Goal: Task Accomplishment & Management: Use online tool/utility

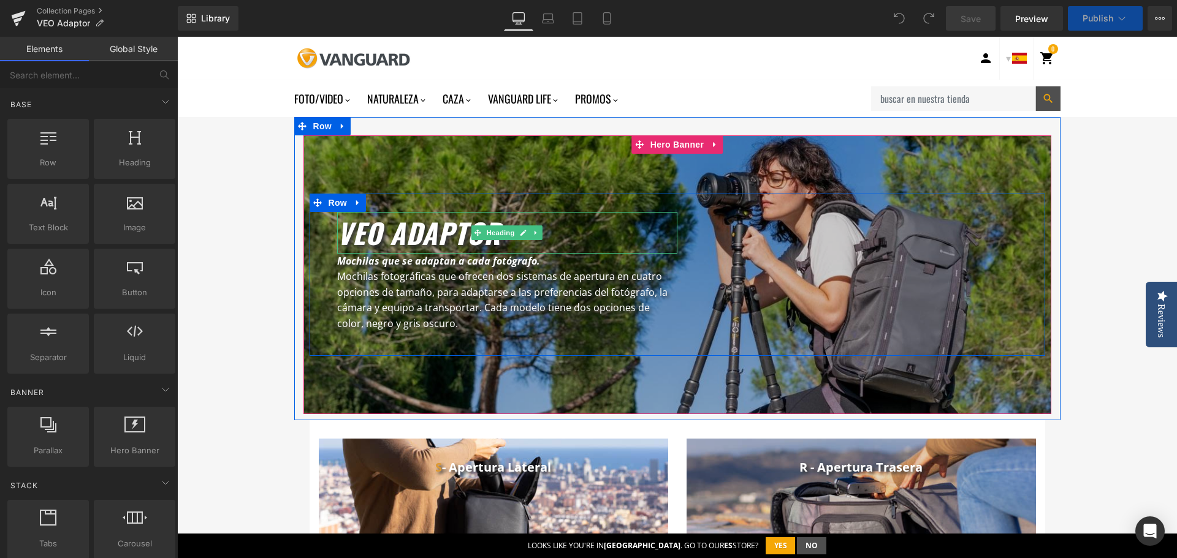
scroll to position [245, 0]
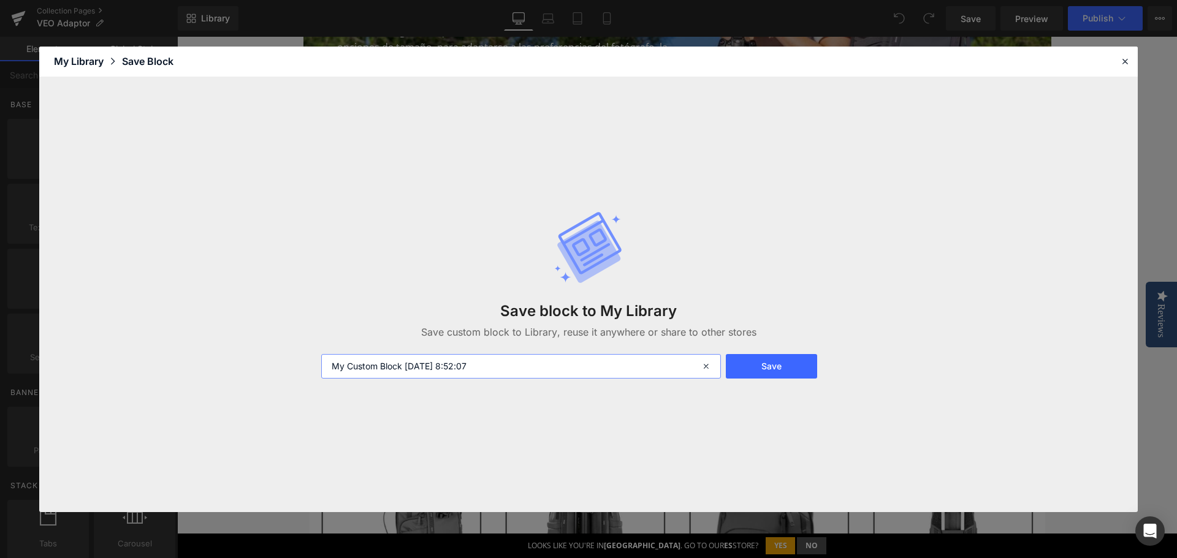
drag, startPoint x: 509, startPoint y: 371, endPoint x: 312, endPoint y: 352, distance: 198.2
click at [312, 352] on div "Save block to My Library Save custom block to Library, reuse it anywhere or sha…" at bounding box center [588, 294] width 1098 height 435
type input "Menu Veo Adaptor"
click at [797, 368] on button "Save" at bounding box center [771, 366] width 91 height 25
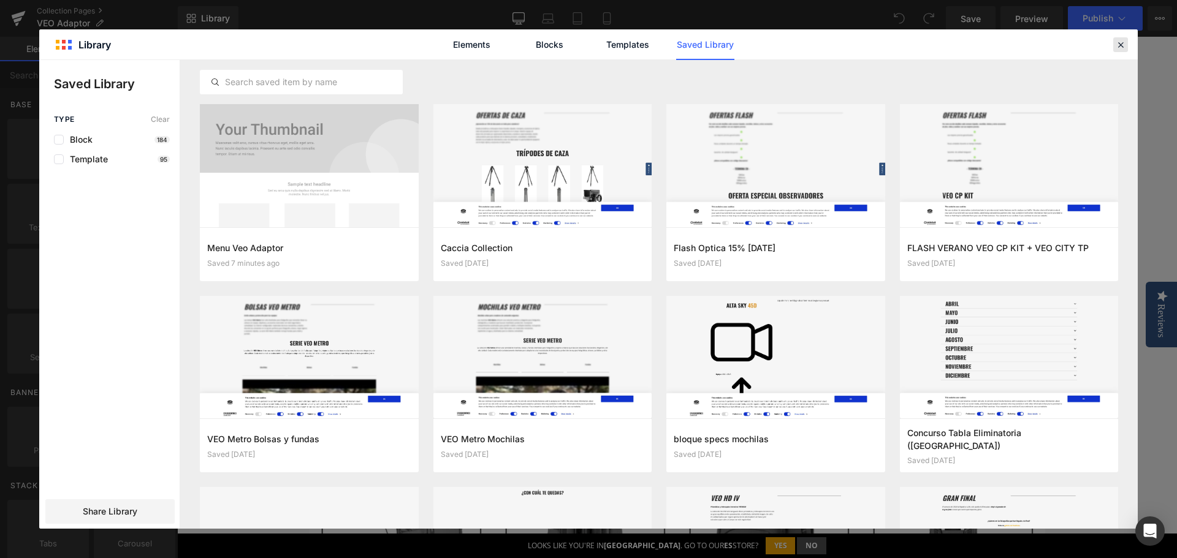
click at [1119, 44] on icon at bounding box center [1120, 44] width 11 height 11
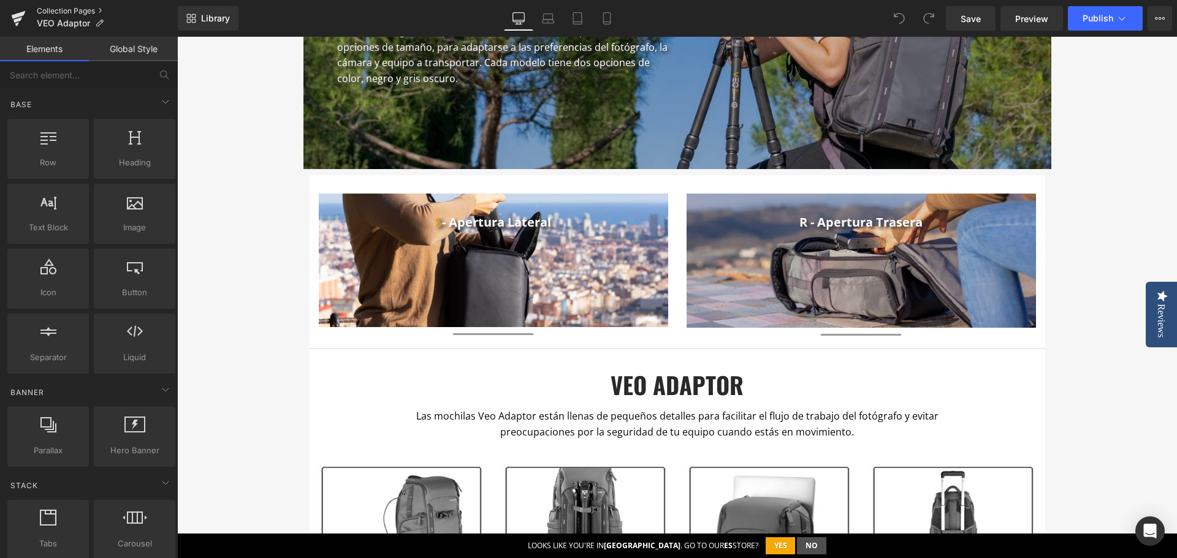
click at [56, 8] on link "Collection Pages" at bounding box center [107, 11] width 141 height 10
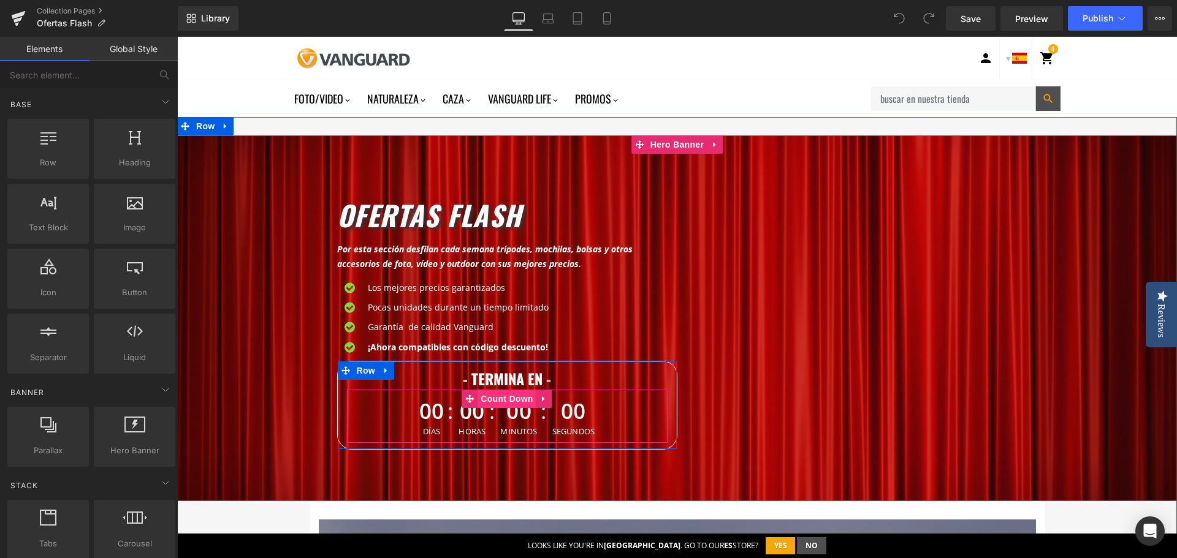
click at [502, 402] on span "Count Down" at bounding box center [506, 399] width 58 height 18
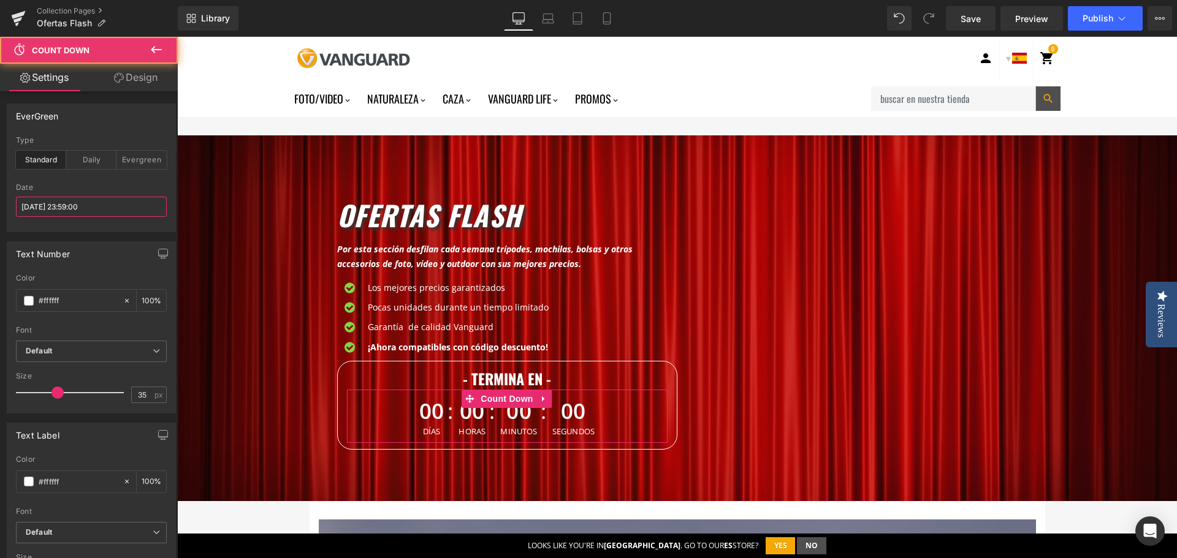
click at [43, 213] on input "2025/09/30 23:59:00" at bounding box center [91, 207] width 151 height 20
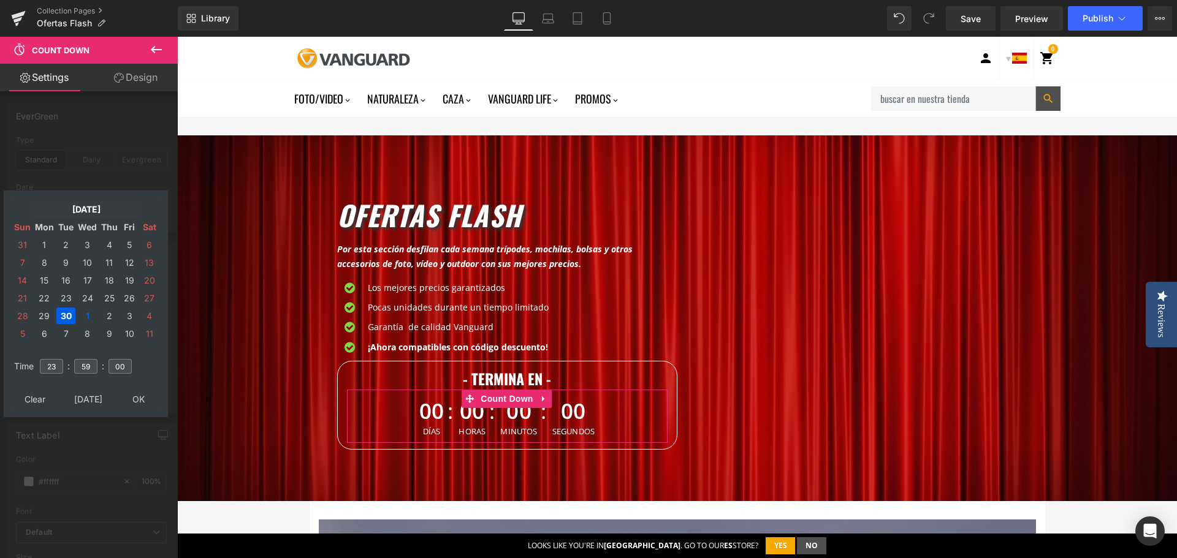
click at [80, 210] on td "Sep, 2025" at bounding box center [86, 209] width 105 height 17
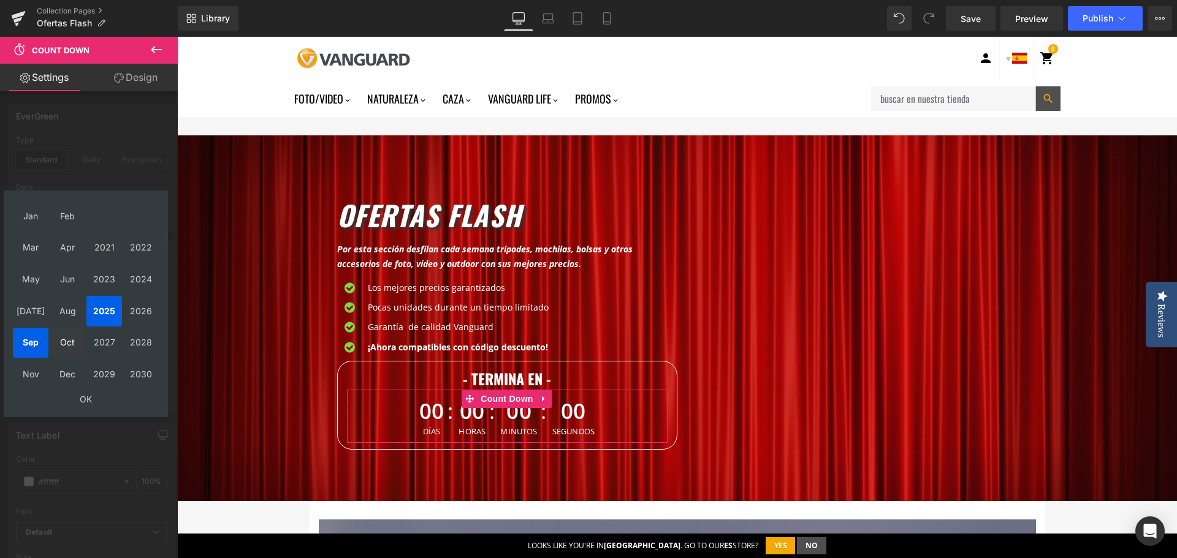
click at [64, 346] on td "Oct" at bounding box center [68, 343] width 36 height 31
click at [83, 401] on td "OK" at bounding box center [86, 399] width 146 height 17
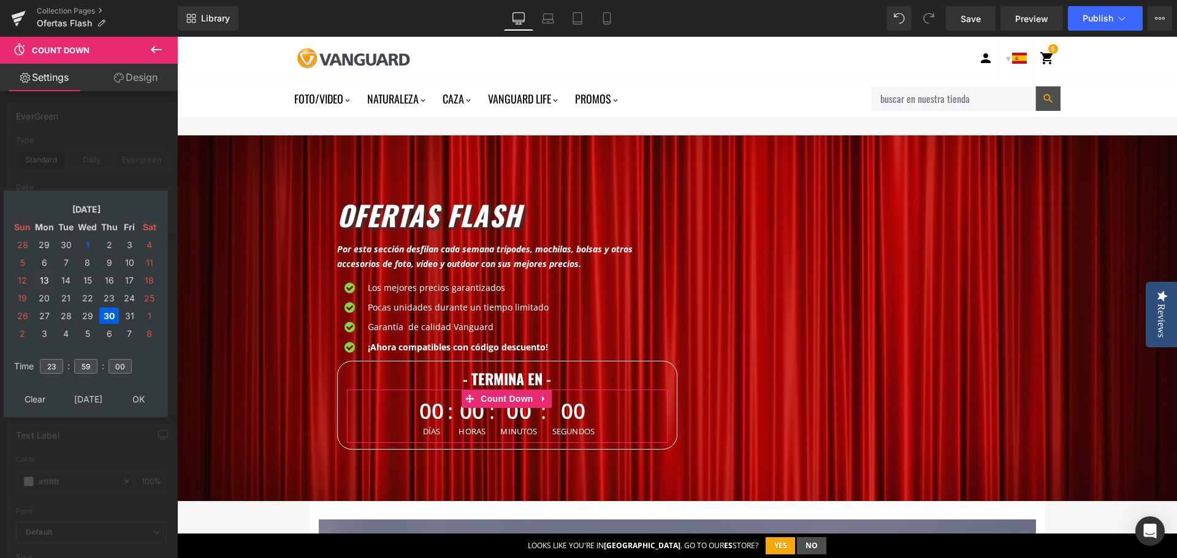
click at [39, 282] on td "13" at bounding box center [44, 280] width 21 height 17
type input "2025/10/13 23:59:00"
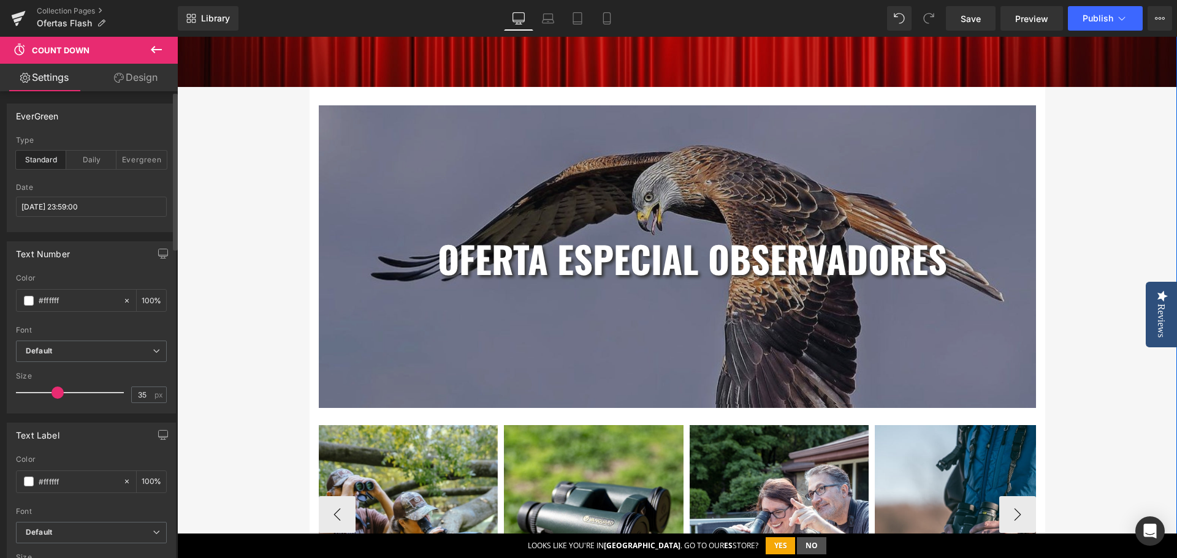
scroll to position [429, 0]
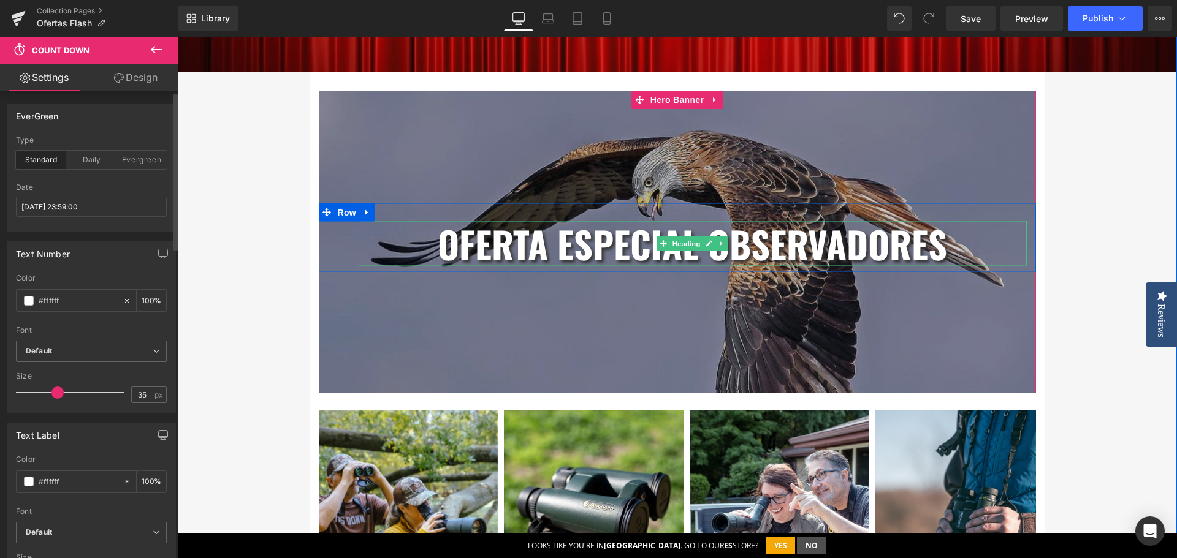
click at [610, 257] on b "oferta especial observadores" at bounding box center [692, 243] width 509 height 55
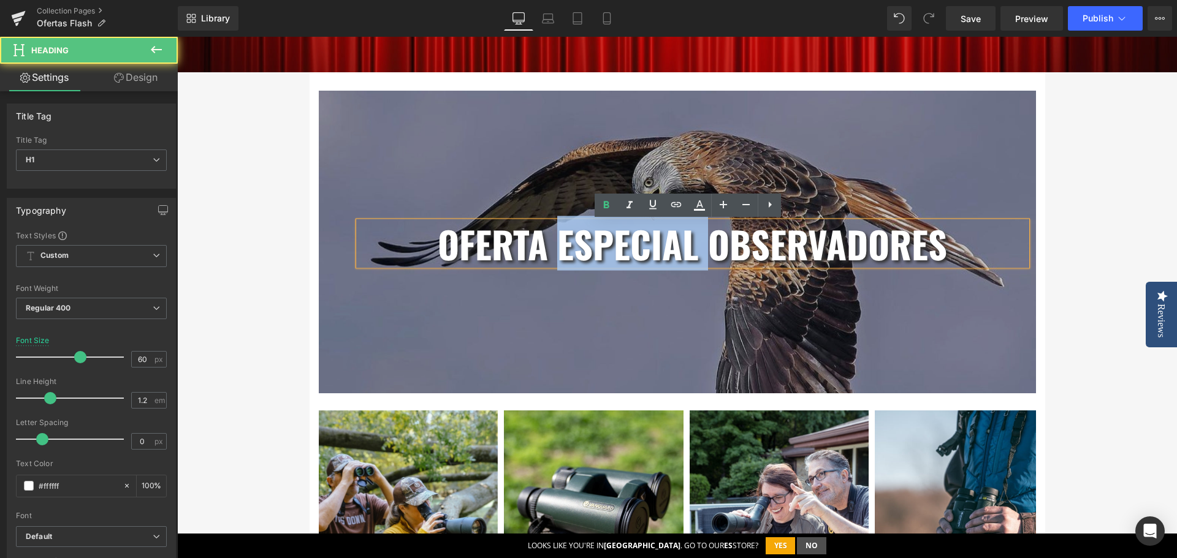
click at [610, 257] on b "oferta especial observadores" at bounding box center [692, 243] width 509 height 55
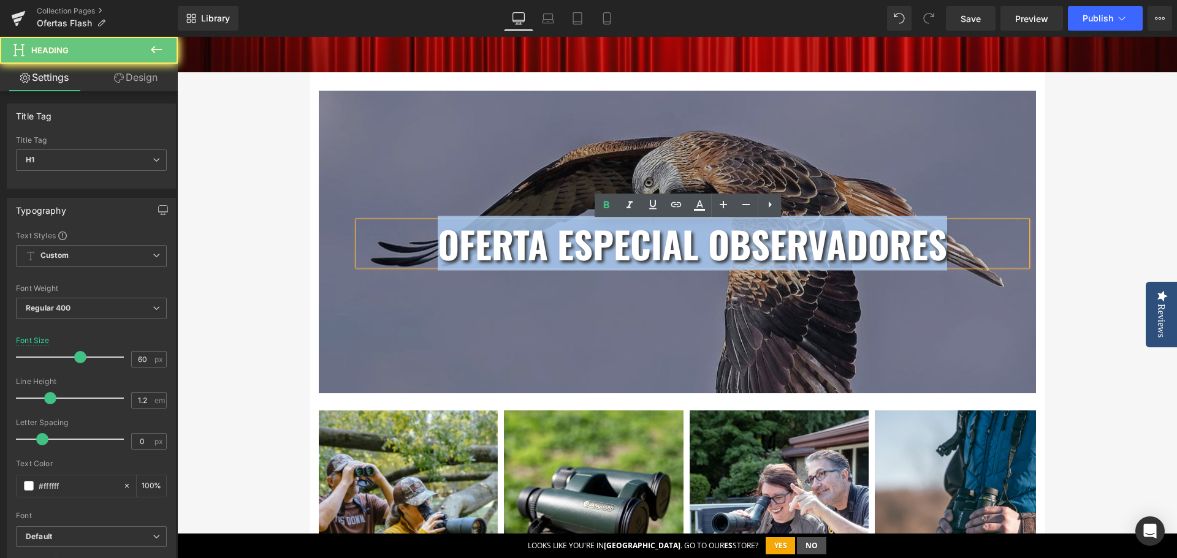
click at [610, 257] on b "oferta especial observadores" at bounding box center [692, 243] width 509 height 55
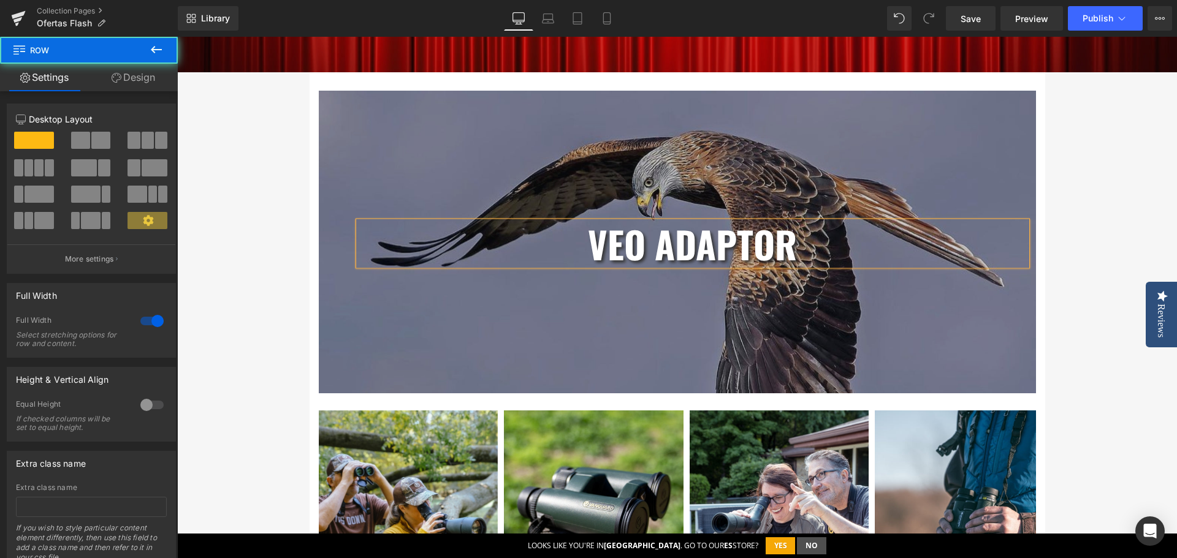
click at [1096, 230] on div "OFERTAS FLASH Heading Por esta sección desfilan cada semana trípodes, mochilas,…" at bounding box center [676, 381] width 999 height 1350
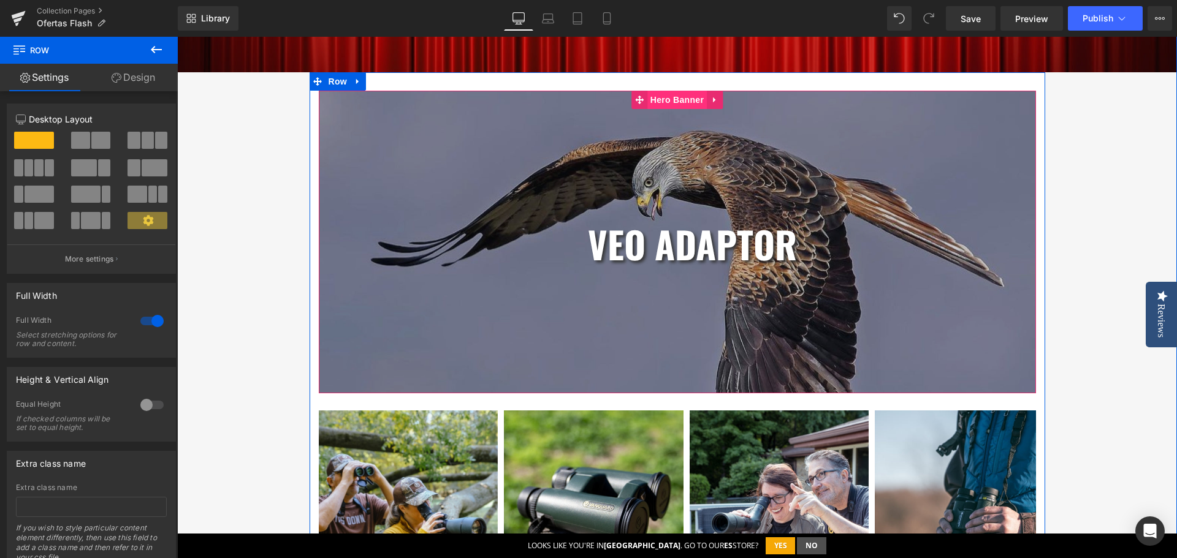
click at [665, 104] on span "Hero Banner" at bounding box center [676, 100] width 59 height 18
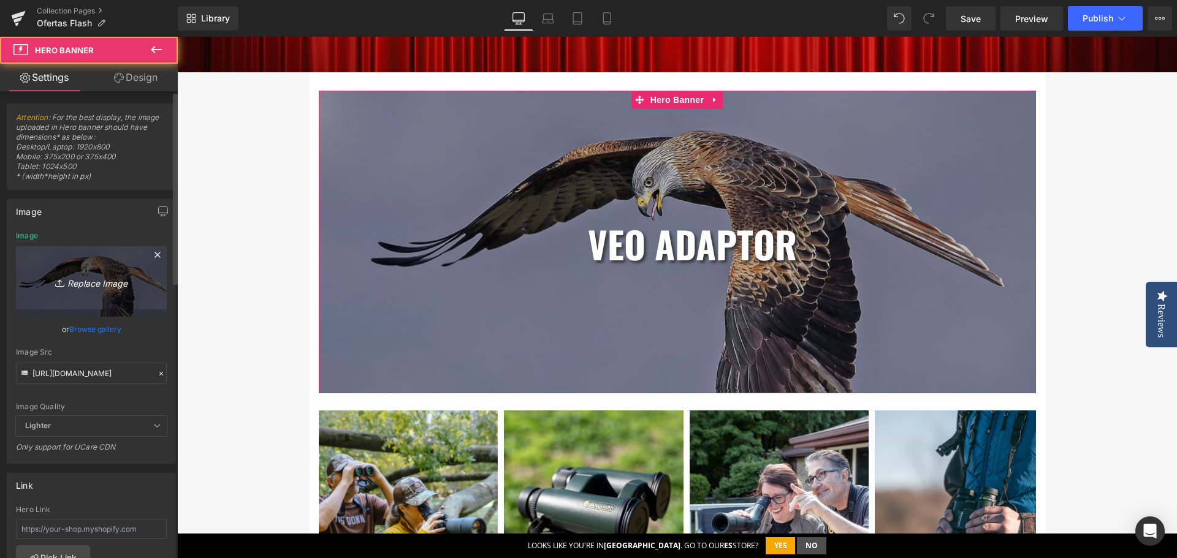
click at [82, 286] on icon "Replace Image" at bounding box center [91, 281] width 98 height 15
type input "C:\fakepath\_Banner Flash desktop 1920x800.jpg"
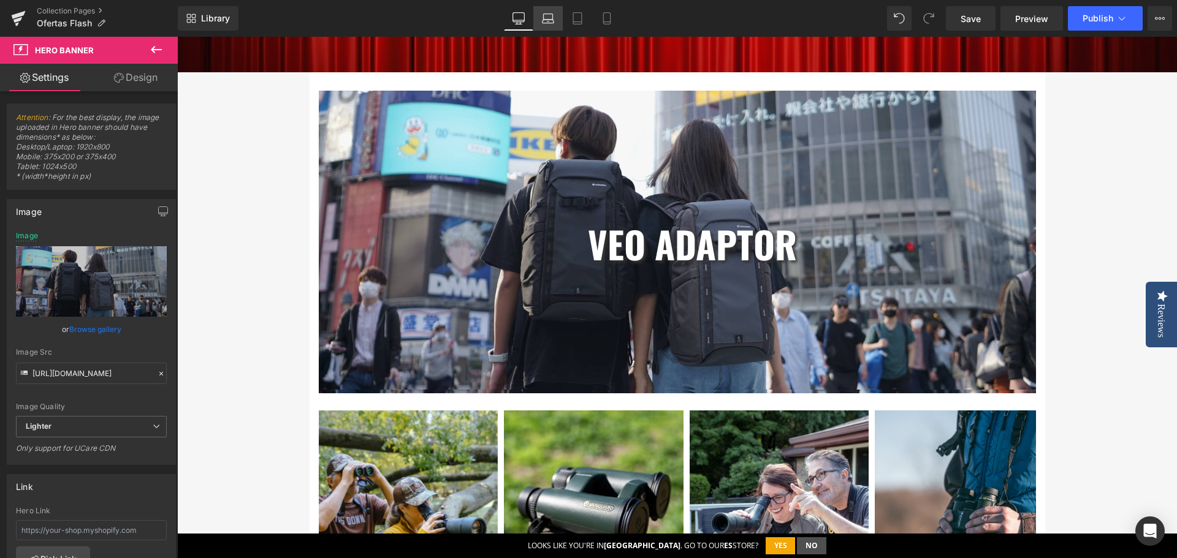
click at [547, 14] on icon at bounding box center [548, 17] width 9 height 6
type input "https://cdn.shopify.com/s/files/1/0083/9683/2873/files/Banner_Flash_desktop_192…"
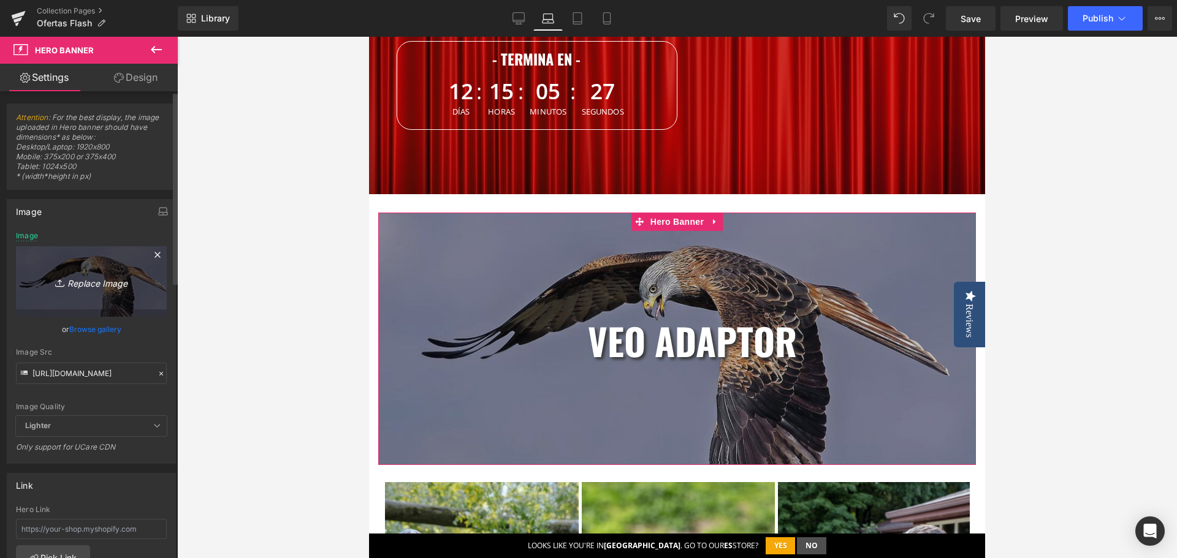
click at [91, 281] on icon "Replace Image" at bounding box center [91, 281] width 98 height 15
type input "C:\fakepath\_Banner Flash desktop 1920x800.jpg"
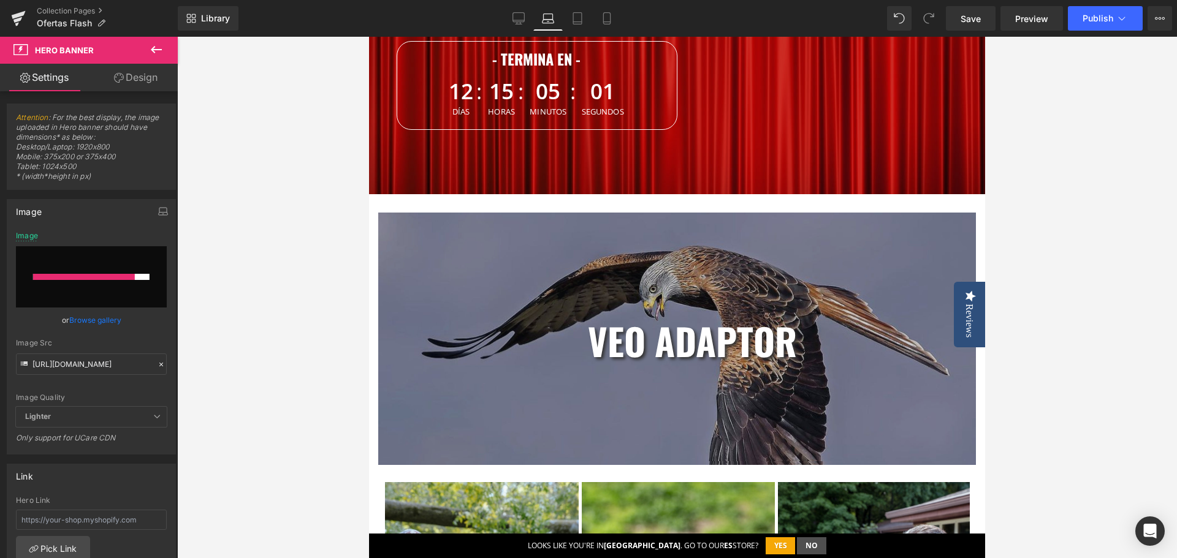
drag, startPoint x: 585, startPoint y: 13, endPoint x: 423, endPoint y: 18, distance: 161.2
click at [423, 18] on div "Library Laptop Desktop Laptop Tablet Mobile Save Preview Publish Scheduled View…" at bounding box center [677, 18] width 999 height 25
click at [99, 276] on div at bounding box center [88, 277] width 111 height 6
click at [88, 371] on input "https://cdn.shopify.com/s/files/1/0083/9683/2873/files/Banner_Flash_desktop_192…" at bounding box center [91, 364] width 151 height 21
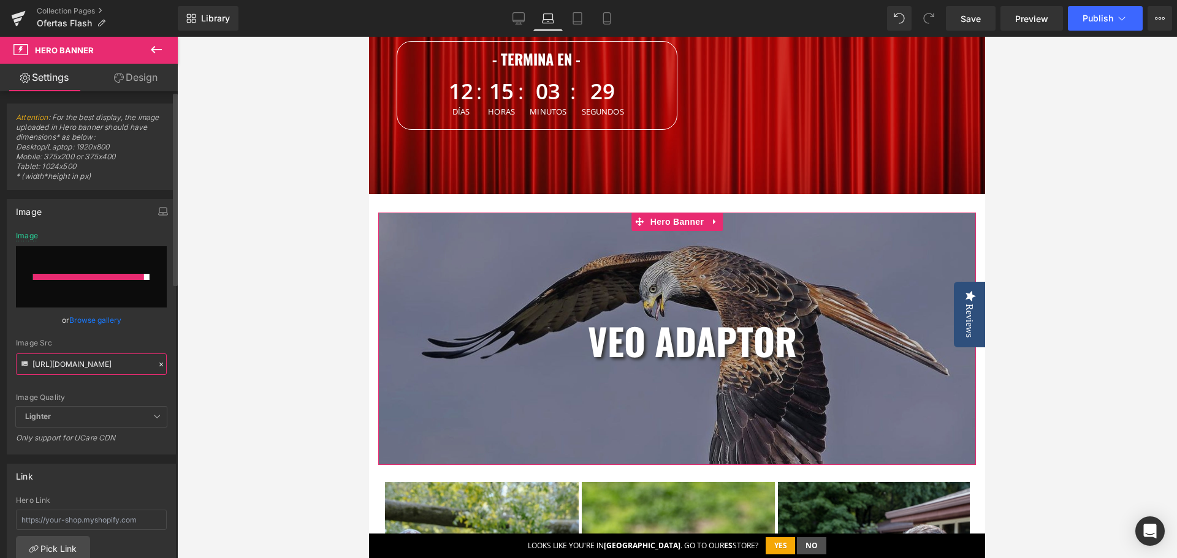
click at [88, 371] on input "https://cdn.shopify.com/s/files/1/0083/9683/2873/files/Banner_Flash_desktop_192…" at bounding box center [91, 364] width 151 height 21
paste input "f96c3cd9-a8ec-4bc3-9006-ee7331a7ce60.jpg?v=1759301249"
type input "https://cdn.shopify.com/s/files/1/0083/9683/2873/files/Banner_Flash_desktop_192…"
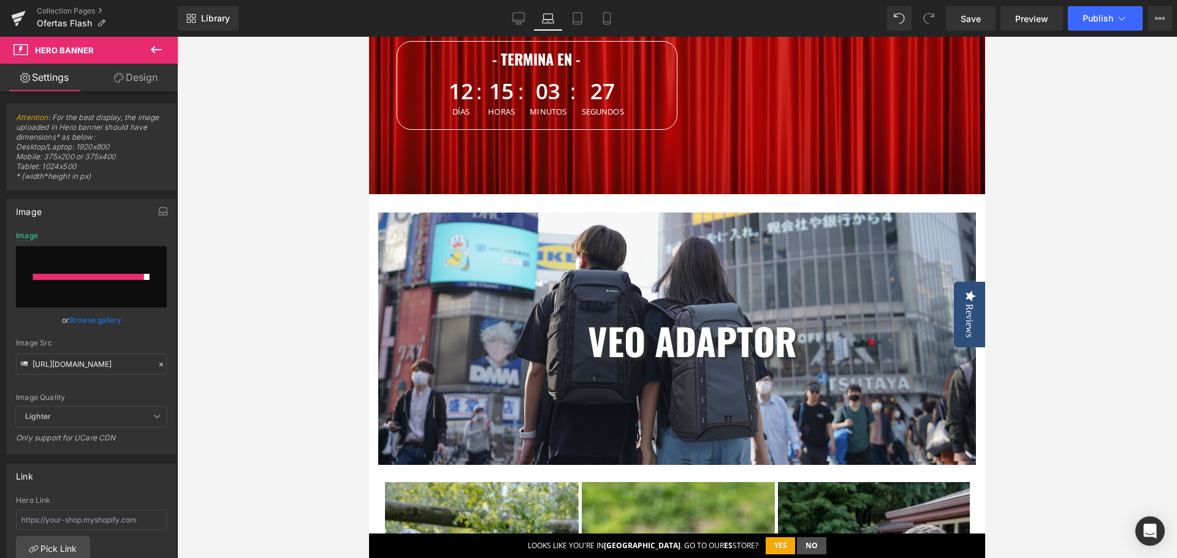
scroll to position [0, 0]
click at [236, 364] on div at bounding box center [676, 297] width 999 height 521
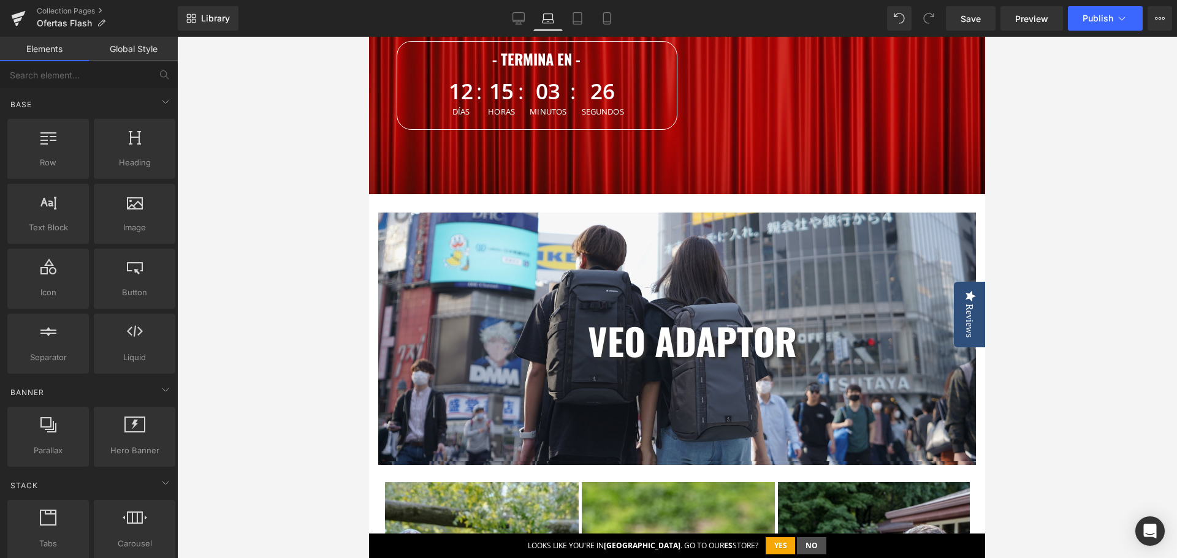
click at [608, 290] on div "veo adaptor Heading Row Heading" at bounding box center [676, 339] width 597 height 252
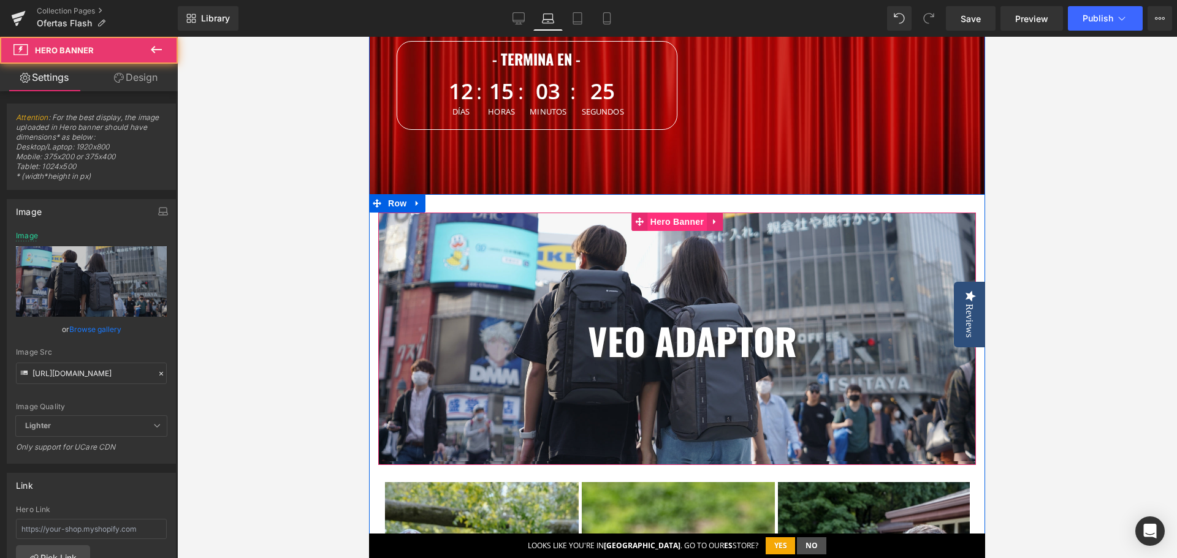
click at [681, 220] on span "Hero Banner" at bounding box center [676, 222] width 59 height 18
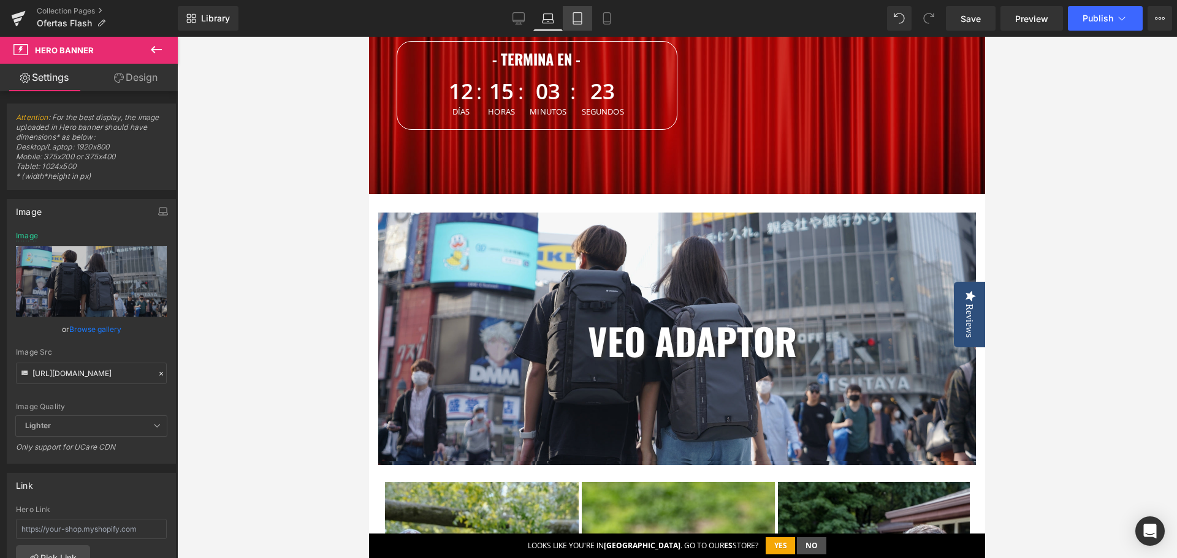
click at [577, 21] on icon at bounding box center [577, 18] width 12 height 12
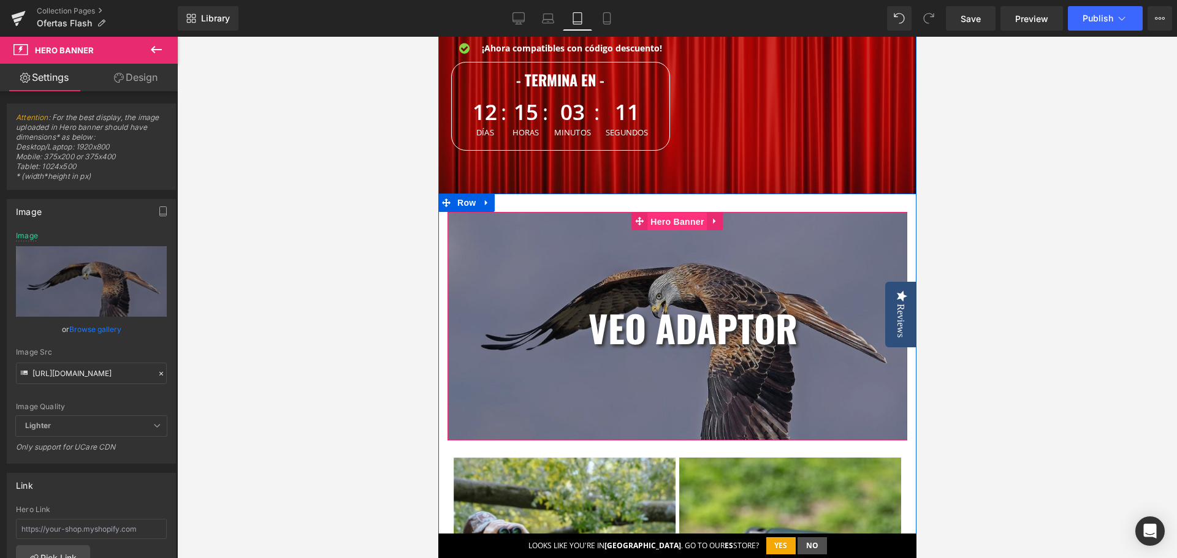
click at [673, 227] on span "Hero Banner" at bounding box center [675, 222] width 59 height 18
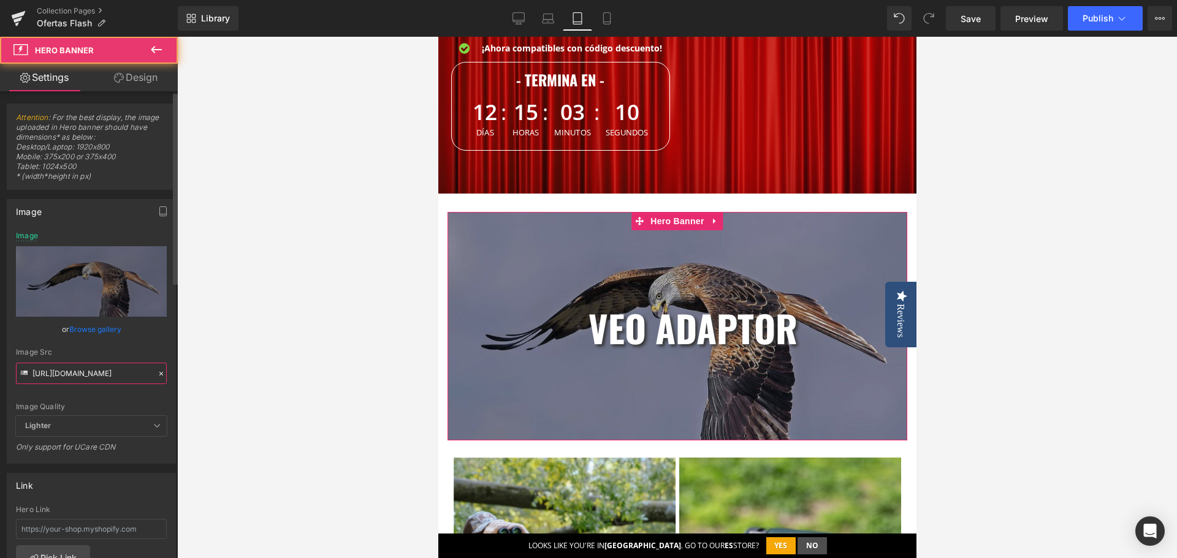
click at [112, 373] on input "https://cdn.shopify.com/s/files/1/0083/9683/2873/files/Banner_flash_tablet_1024…" at bounding box center [91, 373] width 151 height 21
paste input "a20efb67-a176-491d-9d8b-15a96f8075d0.jpg?v=1759301261"
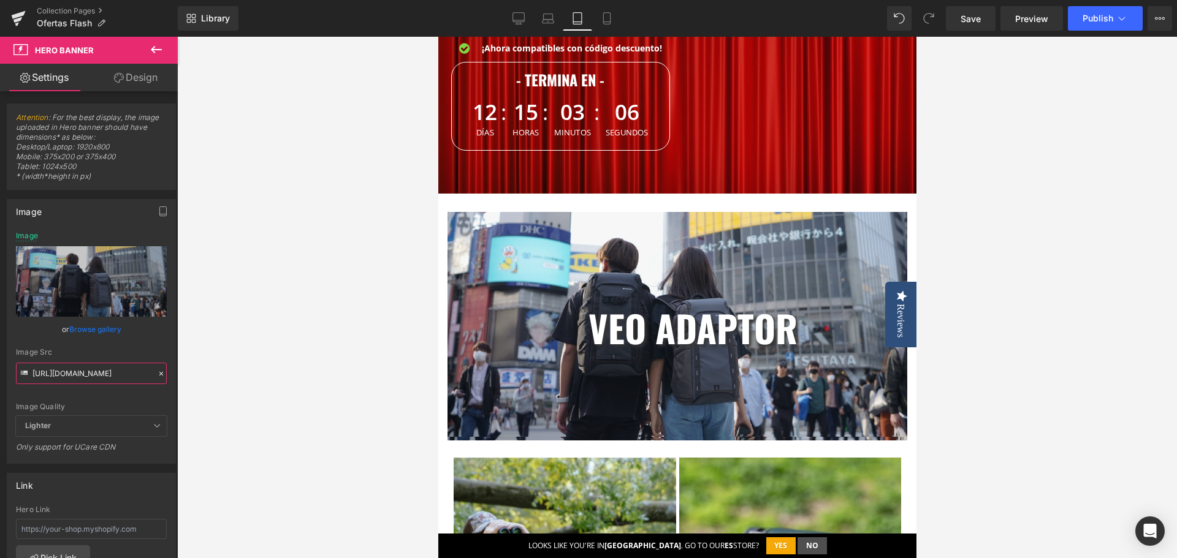
scroll to position [0, 0]
click at [608, 13] on icon at bounding box center [606, 19] width 7 height 12
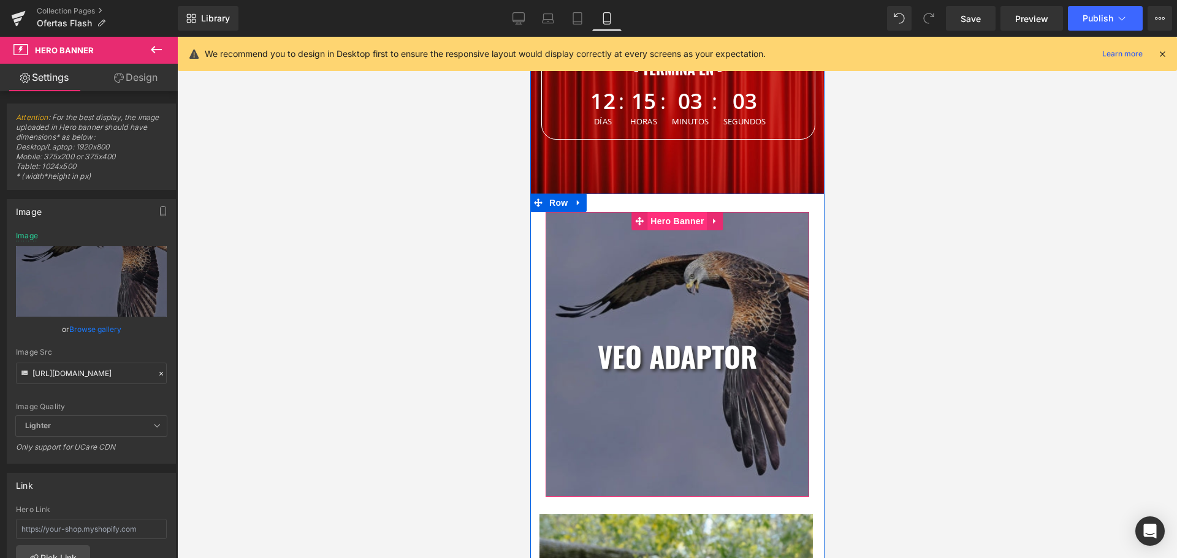
click at [673, 222] on span "Hero Banner" at bounding box center [675, 221] width 59 height 18
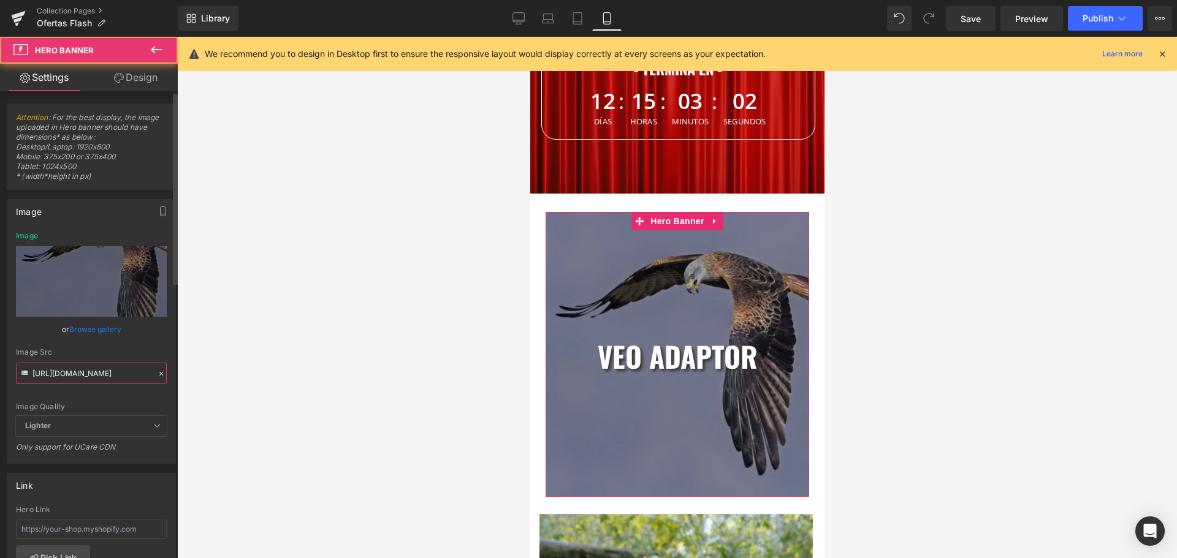
click at [102, 368] on input "https://cdn.shopify.com/s/files/1/0083/9683/2873/files/Banner_flash_movil_375_x…" at bounding box center [91, 373] width 151 height 21
paste input "a15d317f-394c-4a38-b285-eb116e023121.jpg?v=1759301261"
type input "https://cdn.shopify.com/s/files/1/0083/9683/2873/files/Banner_flash_movil_375_x…"
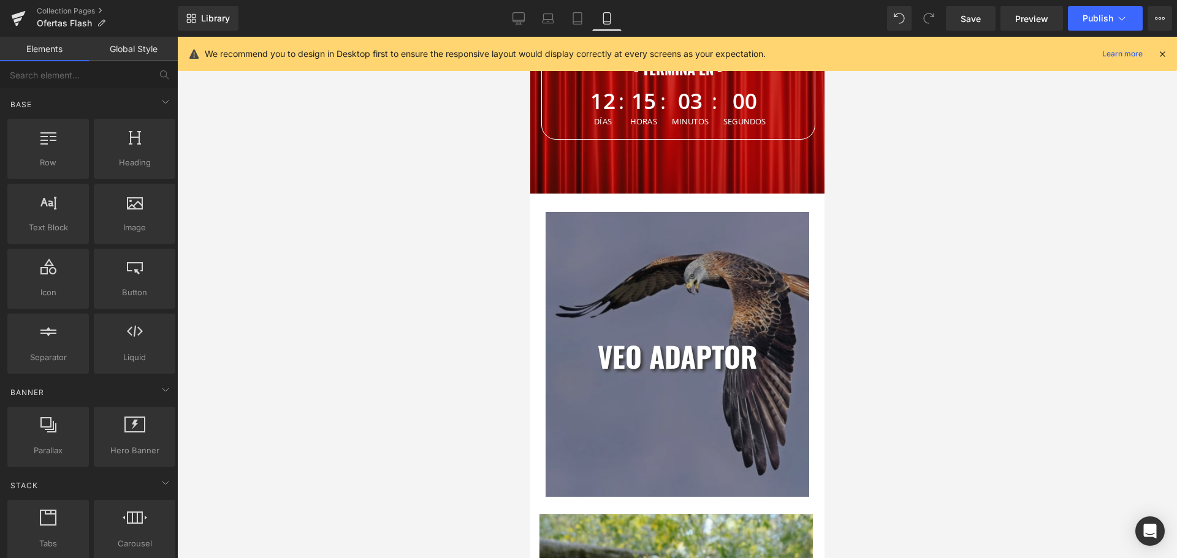
scroll to position [0, 0]
click at [288, 305] on div at bounding box center [676, 297] width 999 height 521
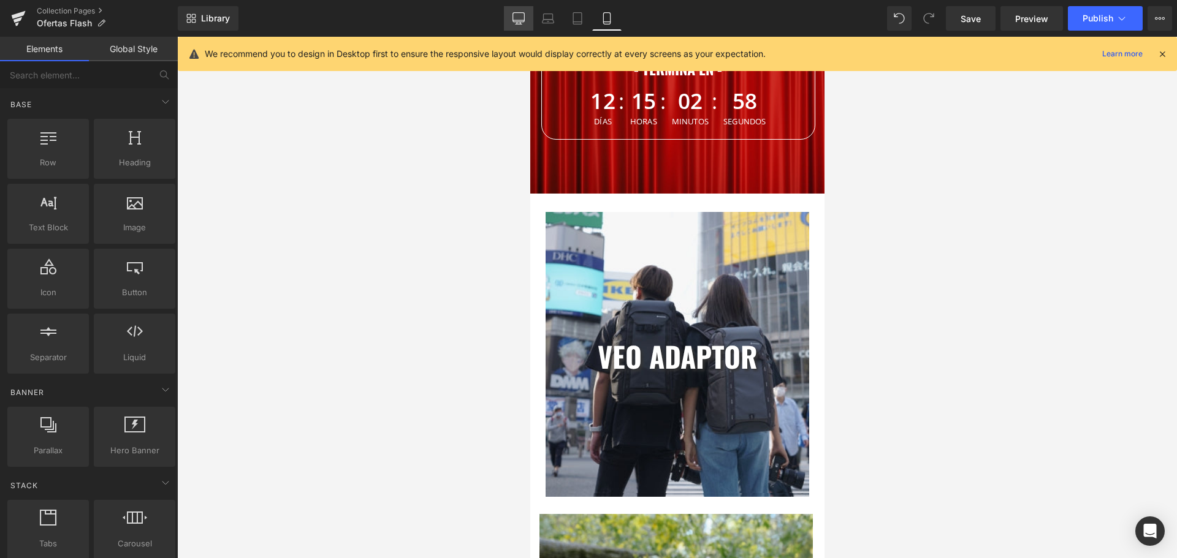
click at [513, 16] on icon at bounding box center [519, 17] width 12 height 9
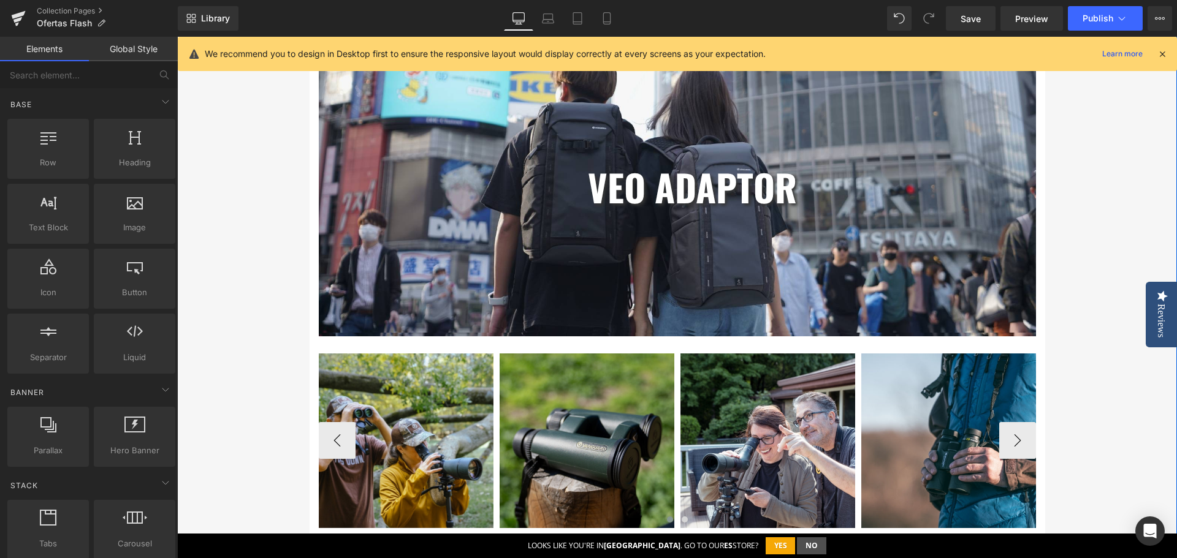
scroll to position [463, 0]
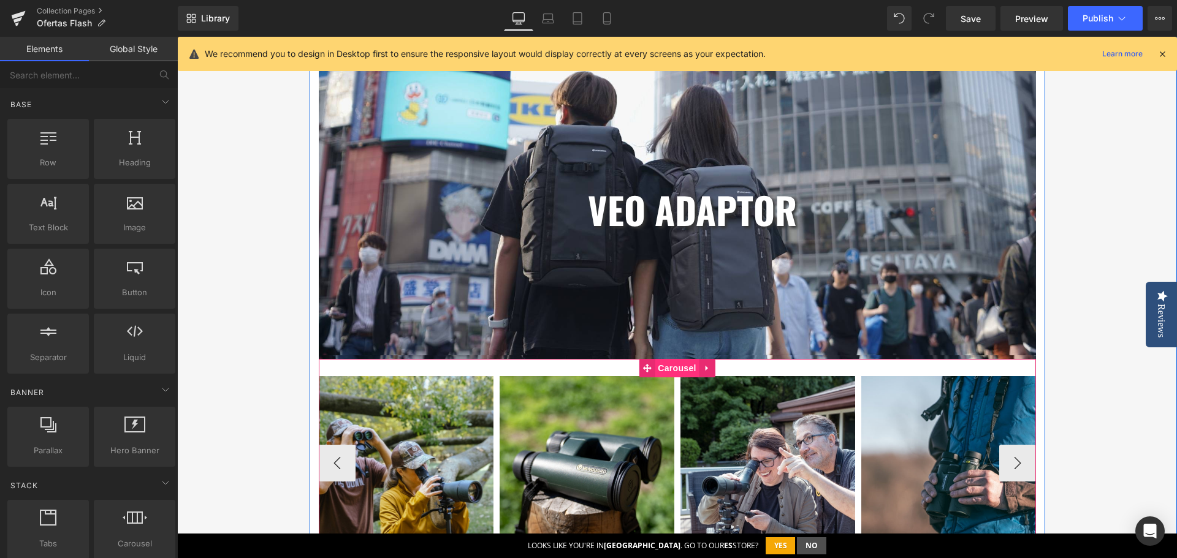
click at [674, 370] on span "Carousel" at bounding box center [676, 368] width 44 height 18
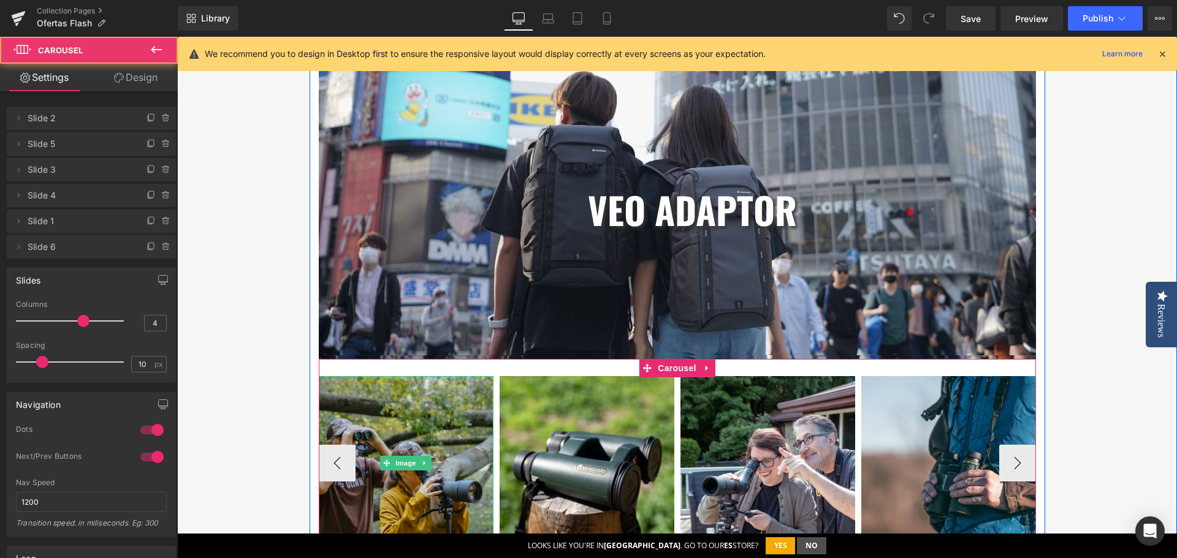
click at [403, 399] on img at bounding box center [406, 463] width 175 height 175
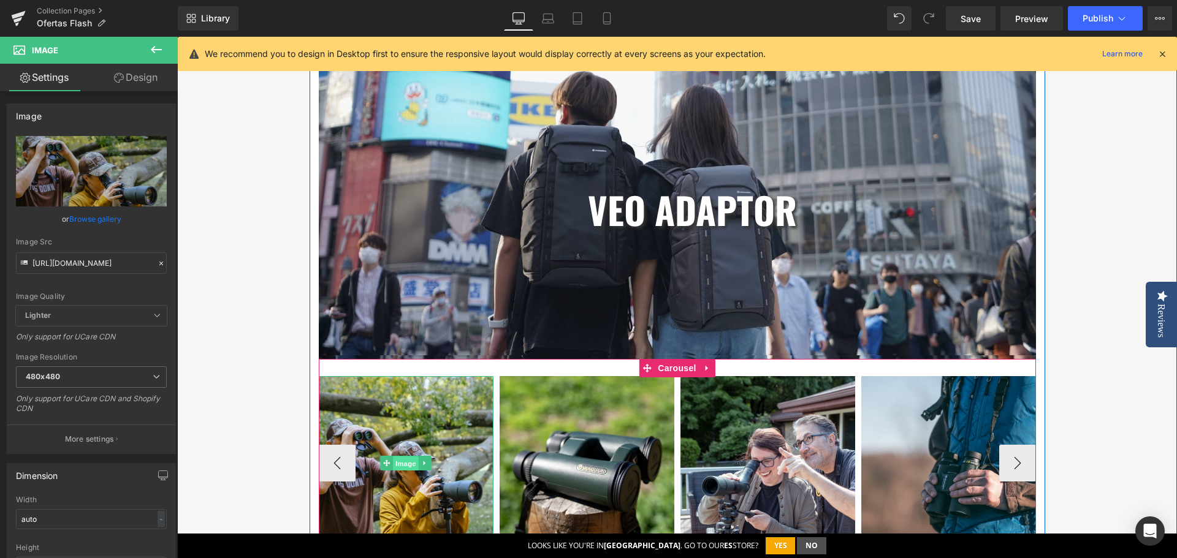
click at [400, 460] on span "Image" at bounding box center [406, 464] width 26 height 15
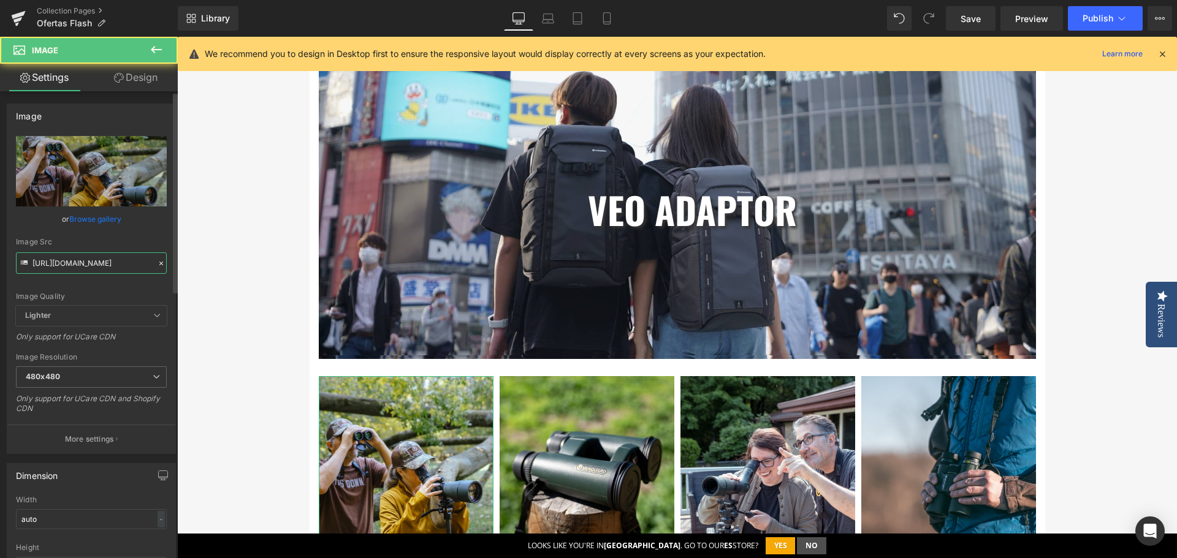
click at [127, 267] on input "https://cdn.shopify.com/s/files/1/0083/9683/2873/files/Carrousel_Flash_2_bf9af7…" at bounding box center [91, 262] width 151 height 21
click at [129, 267] on input "https://cdn.shopify.com/s/files/1/0083/9683/2873/files/Carrousel_Flash_2_bf9af7…" at bounding box center [91, 262] width 151 height 21
paste input "VEO_ADAPTOR_S_-_Carrousel_Oferta_Flash_3_42c8c198-0f34-4d58-b14d-cd6f8238e985.j…"
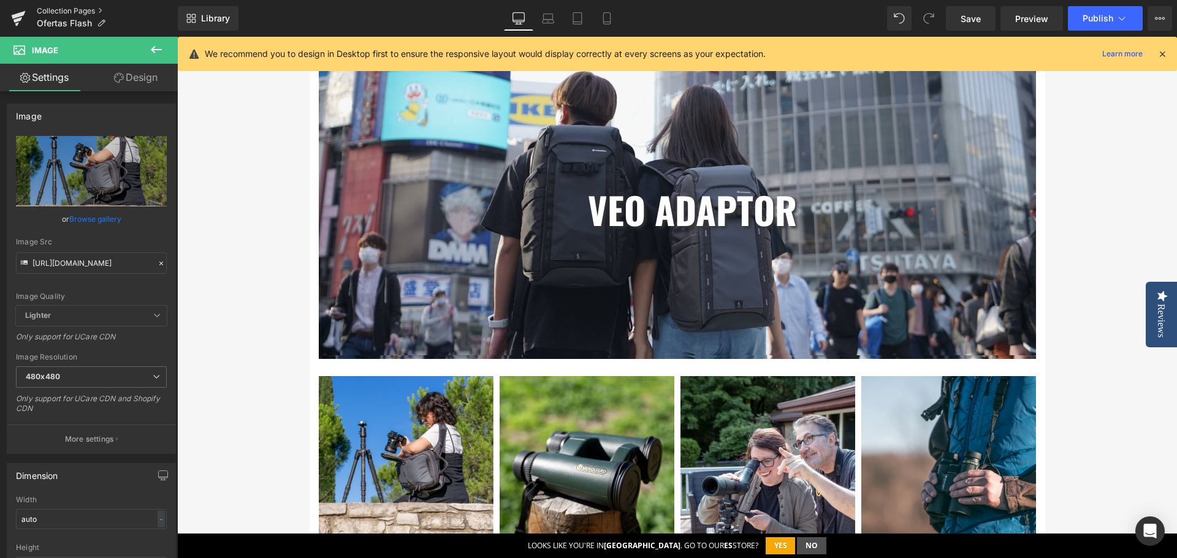
type input "https://cdn.shopify.com/s/files/1/0083/9683/2873/files/VEO_ADAPTOR_S_-_Carrouse…"
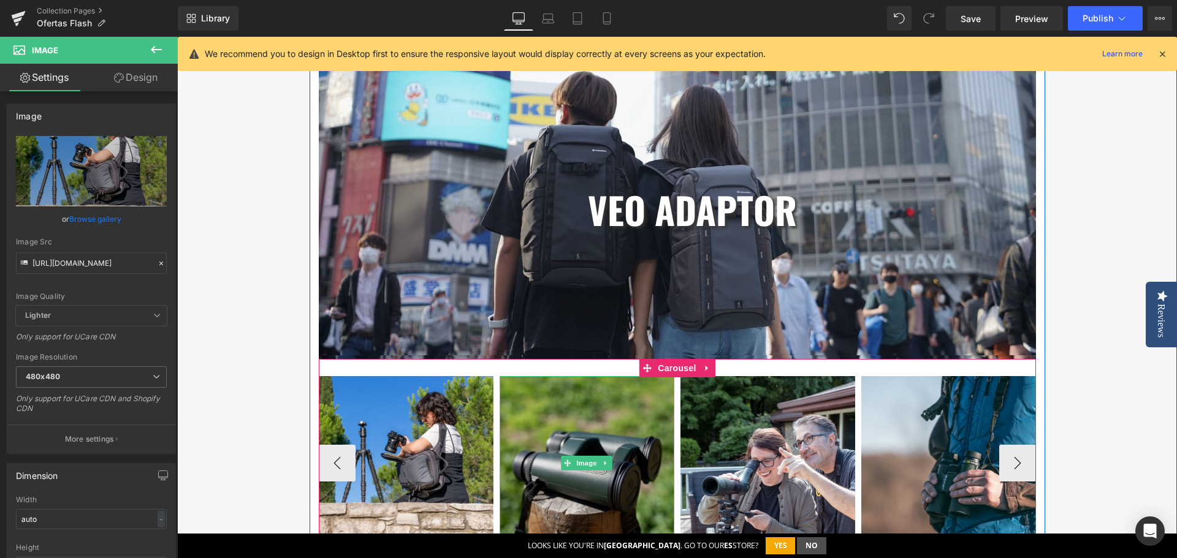
click at [575, 396] on img at bounding box center [586, 463] width 175 height 175
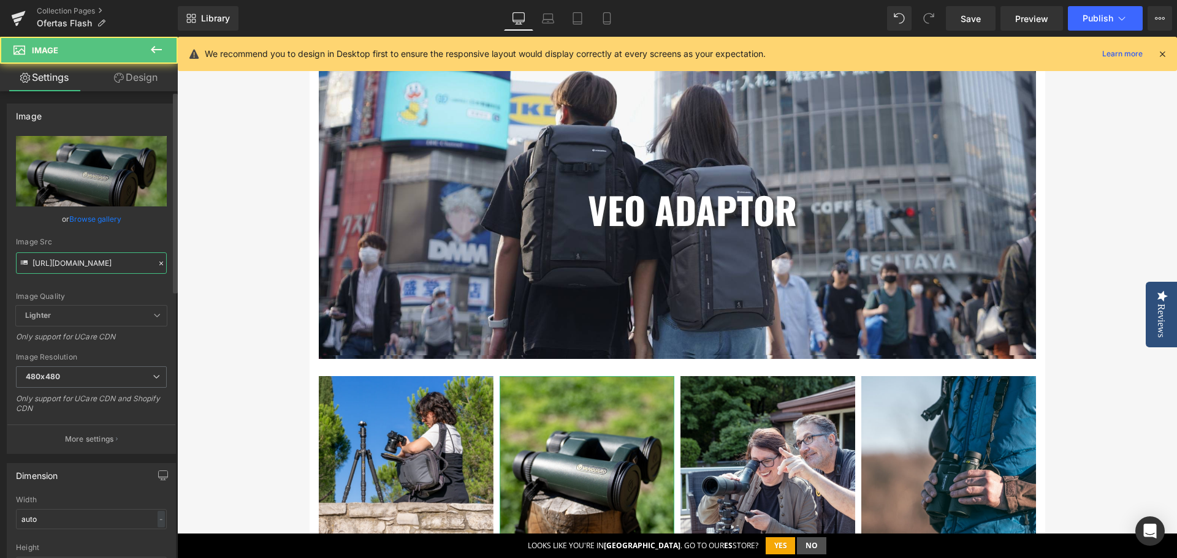
click at [69, 265] on input "https://cdn.shopify.com/s/files/1/0083/9683/2873/files/Carrousel_Flash_3_b01507…" at bounding box center [91, 262] width 151 height 21
paste input "VEO_ADAPTOR_S_-_Carrousel_Oferta_Flash_1_6df8fe4b-5b35-4baa-ab8f-152c7197e0f3.j…"
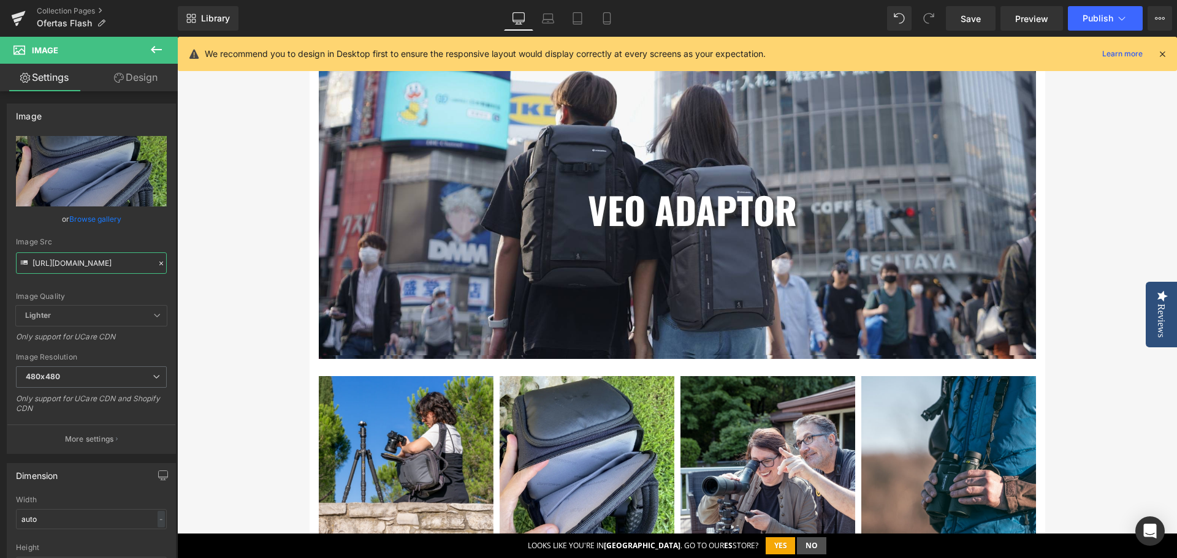
type input "https://cdn.shopify.com/s/files/1/0083/9683/2873/files/VEO_ADAPTOR_S_-_Carrouse…"
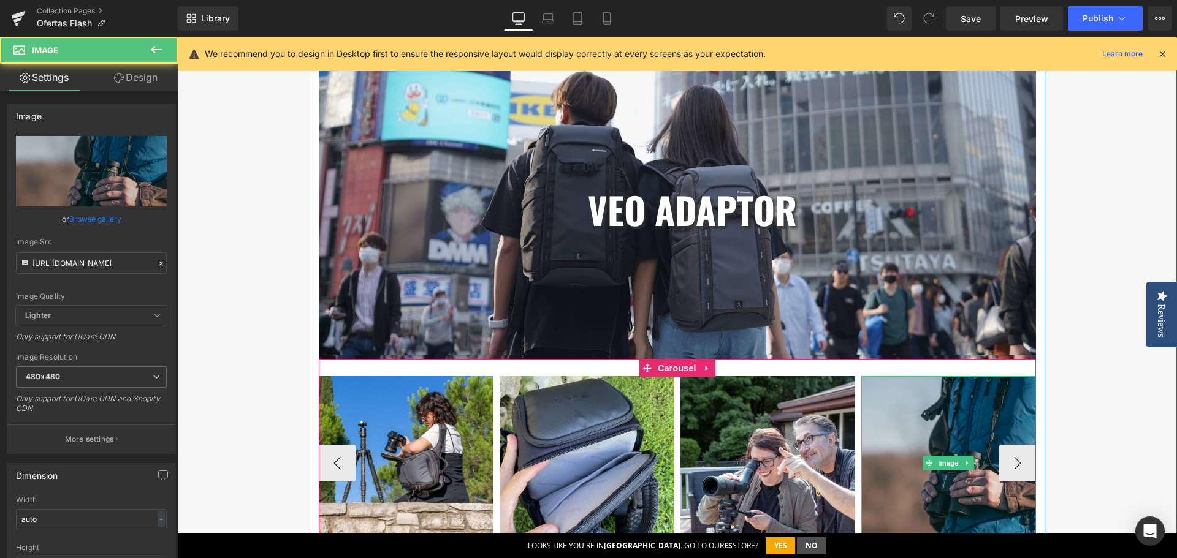
click at [956, 406] on img at bounding box center [948, 463] width 175 height 175
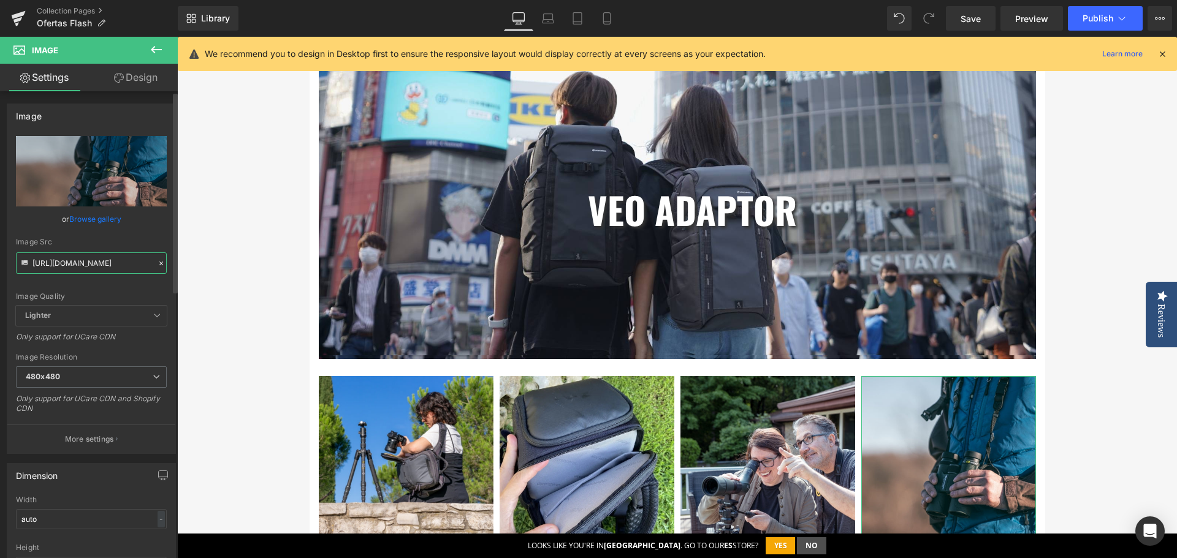
click at [70, 259] on input "https://cdn.shopify.com/s/files/1/0083/9683/2873/files/Carrousel_Flash_5_b0cf6e…" at bounding box center [91, 262] width 151 height 21
paste input "VEO_ADAPTOR_S_-_Carrousel_Oferta_Flash_4_53ba1458-9f60-447f-9515-aac835a5e1af.j…"
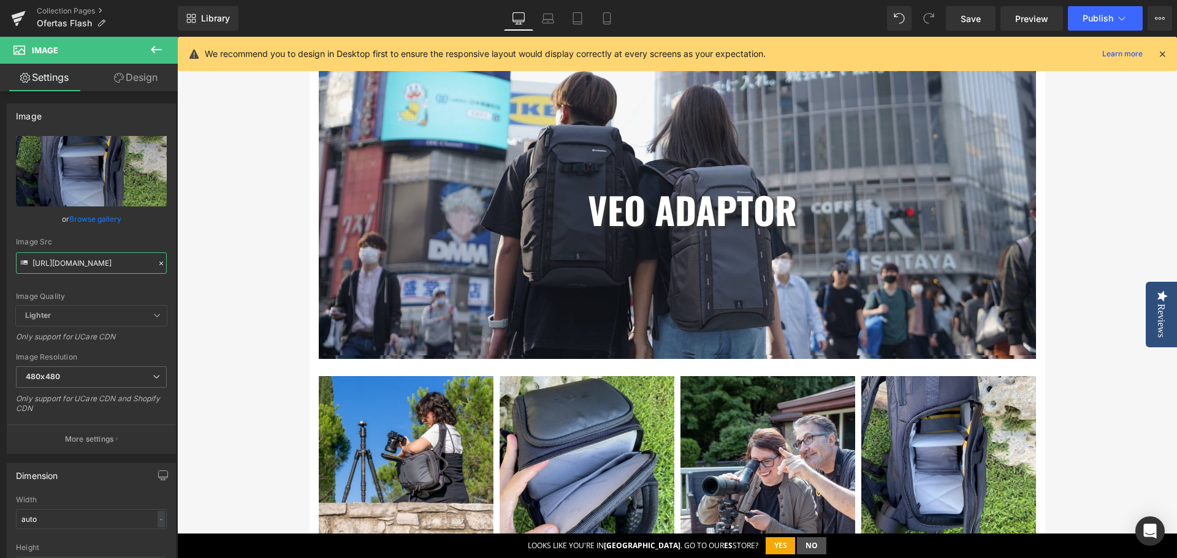
type input "https://cdn.shopify.com/s/files/1/0083/9683/2873/files/VEO_ADAPTOR_S_-_Carrouse…"
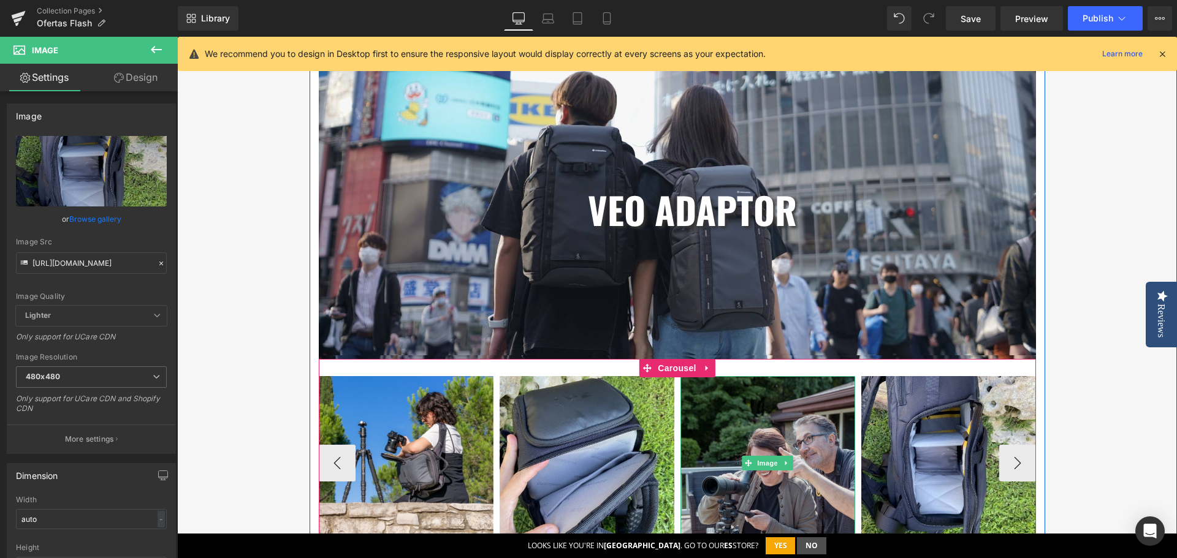
click at [768, 392] on img at bounding box center [767, 463] width 175 height 175
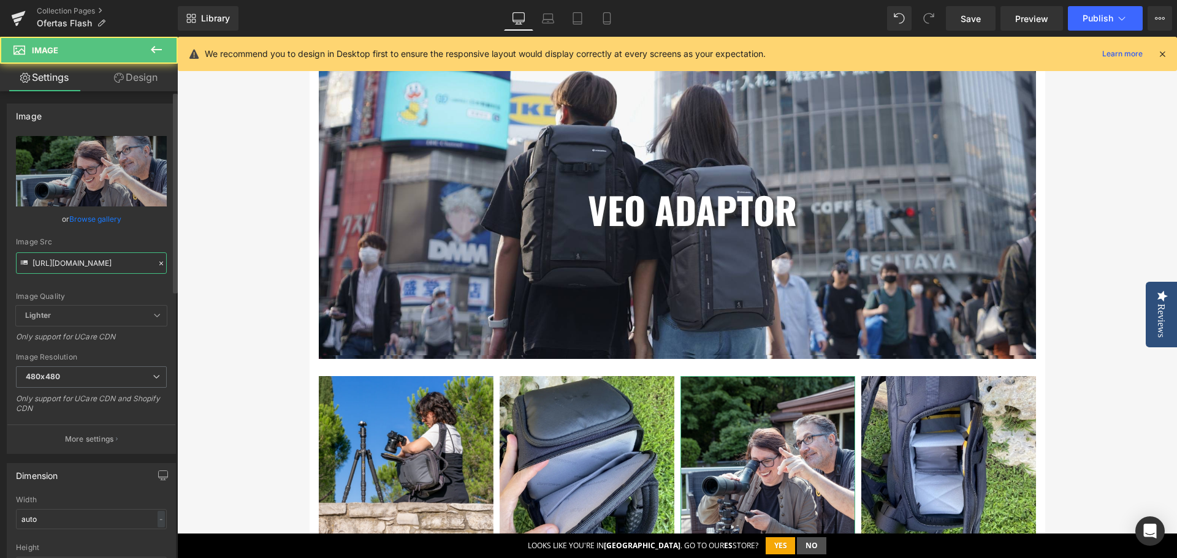
click at [55, 265] on input "https://cdn.shopify.com/s/files/1/0083/9683/2873/files/Carrousel_Flash_1_296a40…" at bounding box center [91, 262] width 151 height 21
paste input "VEO_ADAPTOR_S_-_Carrousel_Oferta_Flash_2_f7289791-458b-4a99-b21e-37974f02ba19.j…"
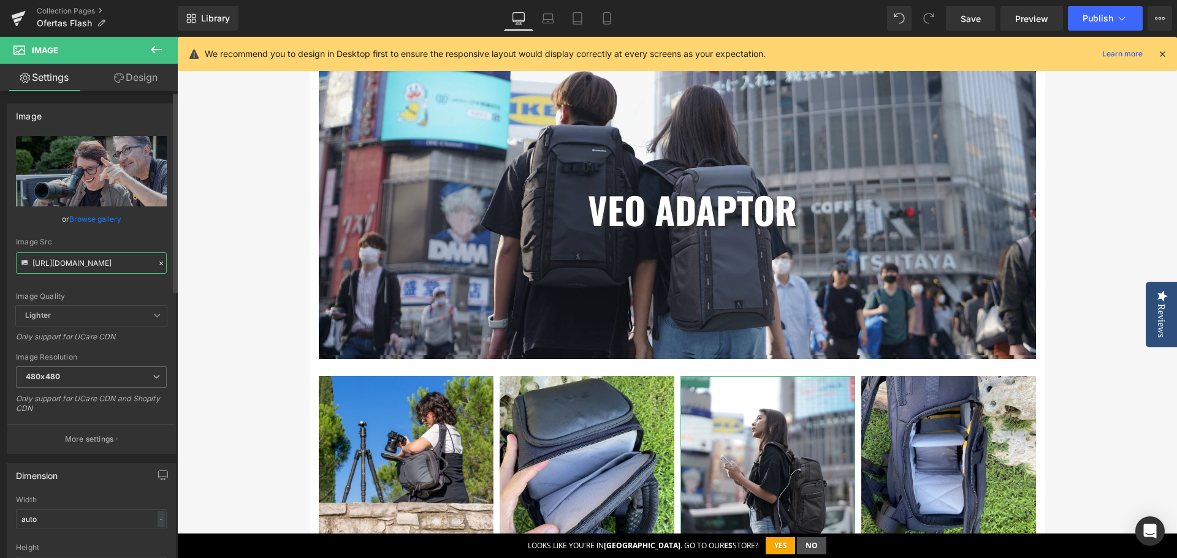
type input "https://cdn.shopify.com/s/files/1/0083/9683/2873/files/VEO_ADAPTOR_S_-_Carrouse…"
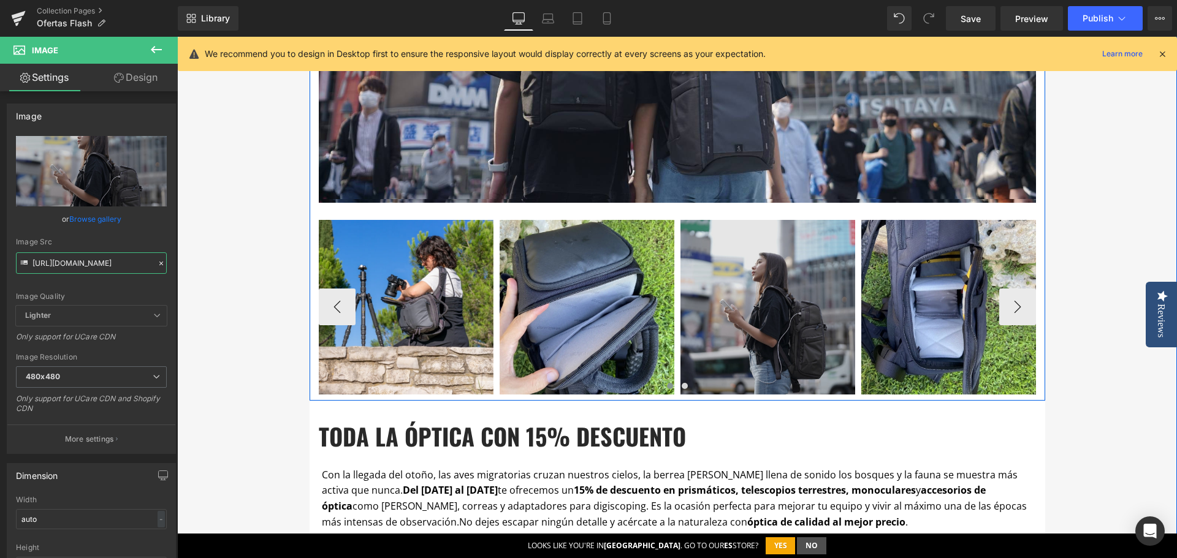
scroll to position [647, 0]
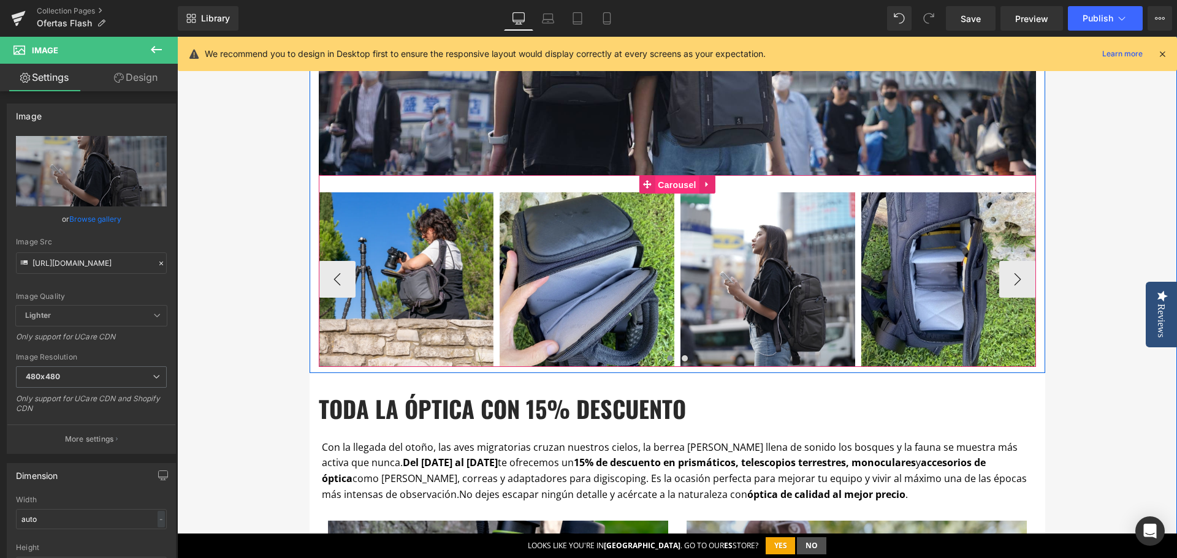
click at [664, 188] on span "Carousel" at bounding box center [676, 185] width 44 height 18
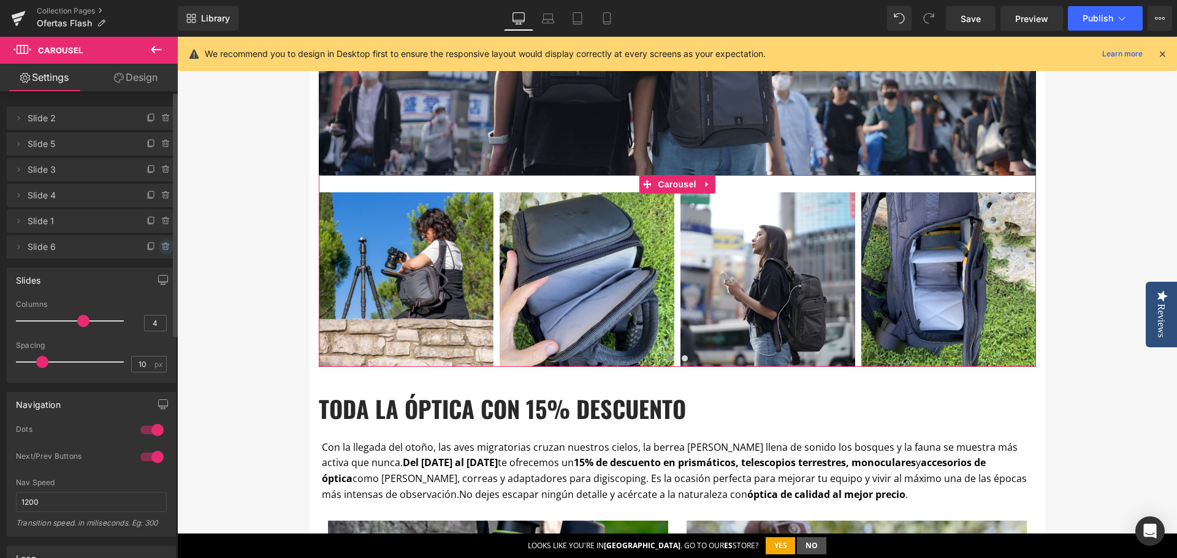
click at [162, 248] on icon at bounding box center [166, 247] width 10 height 10
click at [154, 243] on button "Delete" at bounding box center [153, 248] width 39 height 16
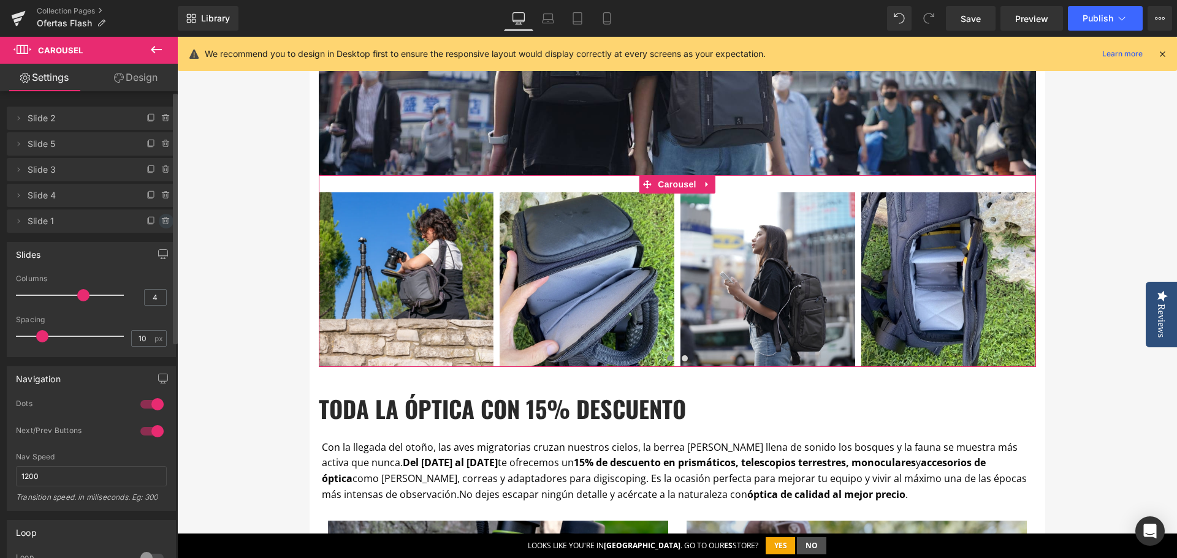
click at [161, 219] on icon at bounding box center [166, 221] width 10 height 10
click at [154, 224] on button "Delete" at bounding box center [153, 222] width 39 height 16
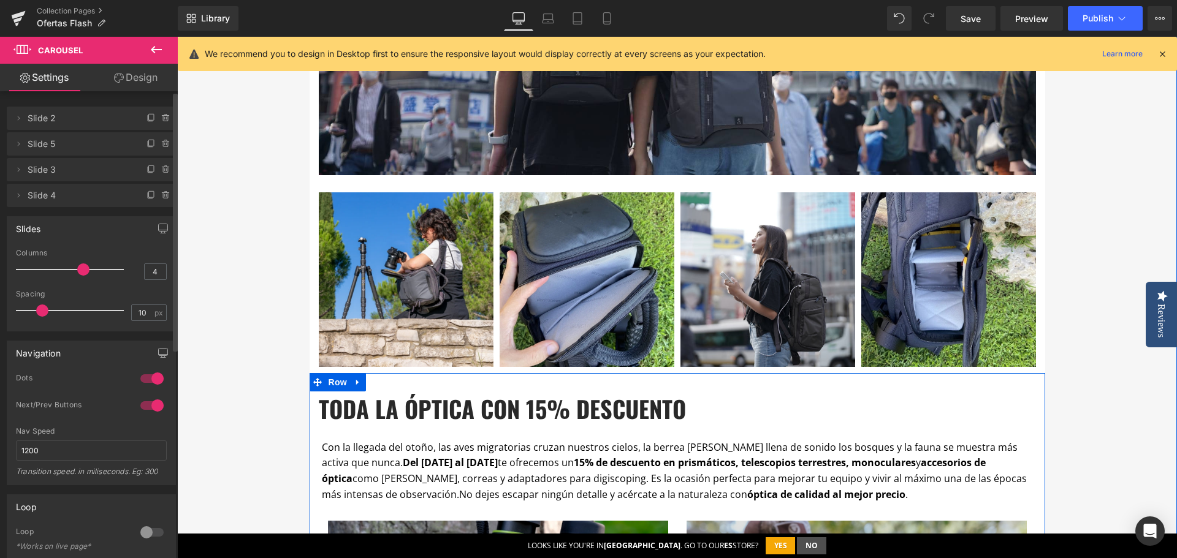
click at [446, 404] on b "toda la óptica con 15% descuento" at bounding box center [502, 409] width 367 height 34
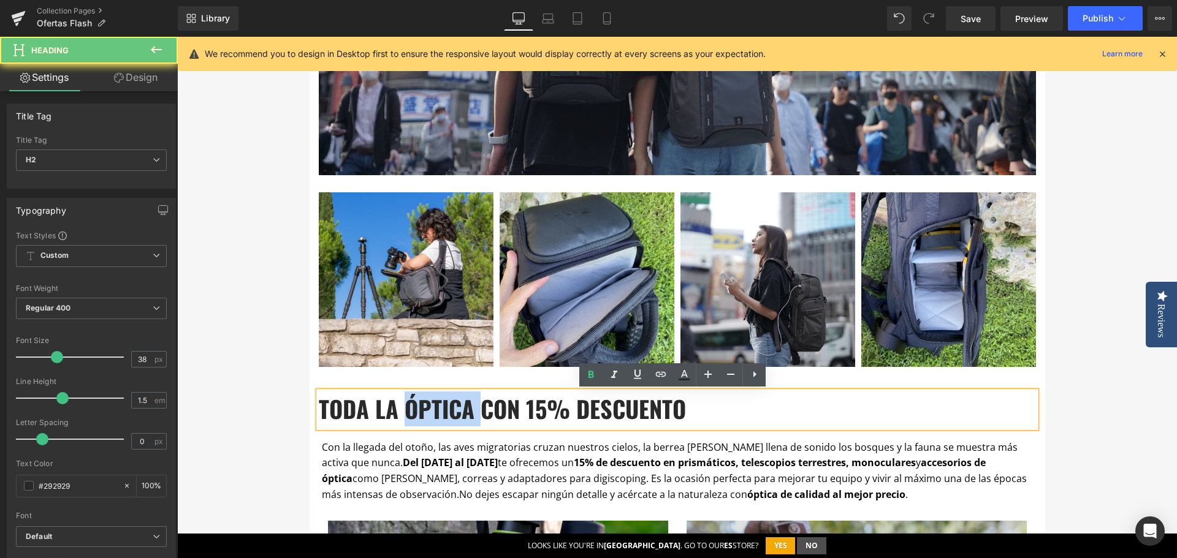
click at [446, 404] on b "toda la óptica con 15% descuento" at bounding box center [502, 409] width 367 height 34
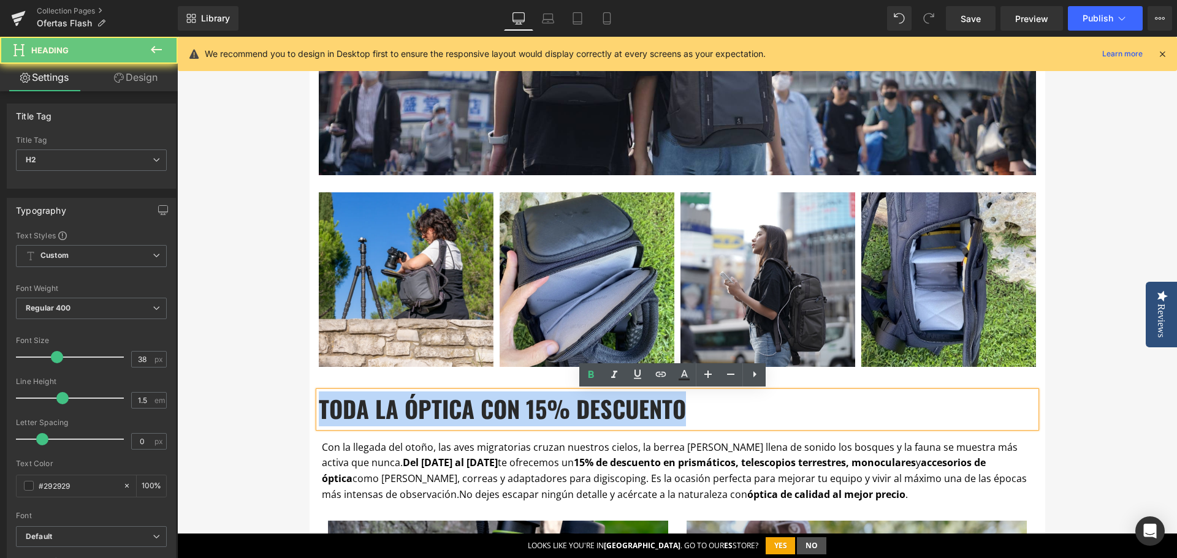
click at [446, 404] on b "toda la óptica con 15% descuento" at bounding box center [502, 409] width 367 height 34
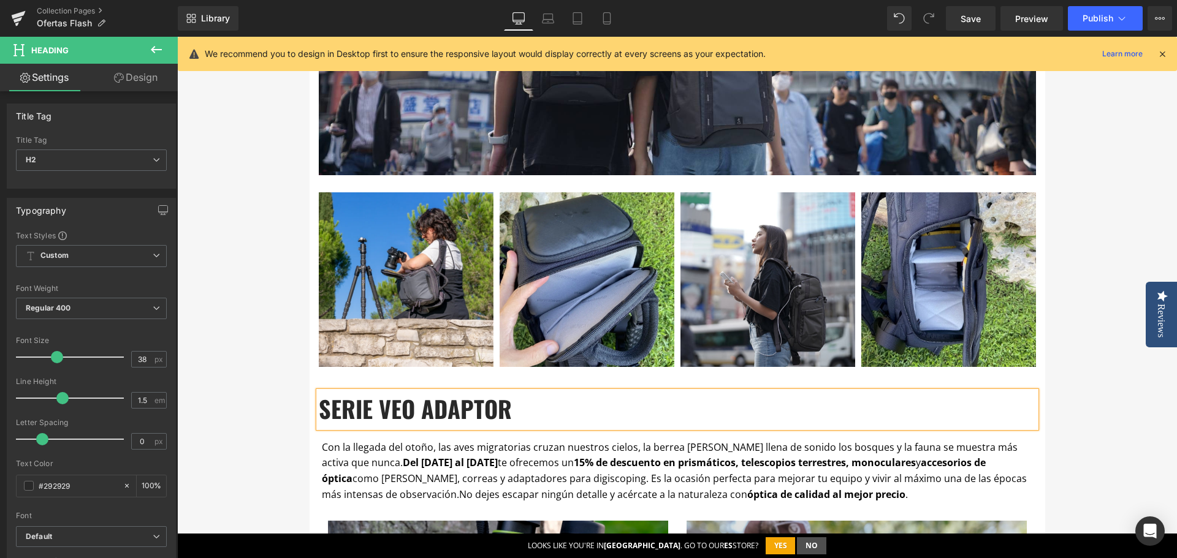
click at [1089, 394] on div "OFERTAS FLASH Heading Por esta sección desfilan cada semana trípodes, mochilas,…" at bounding box center [676, 160] width 999 height 1345
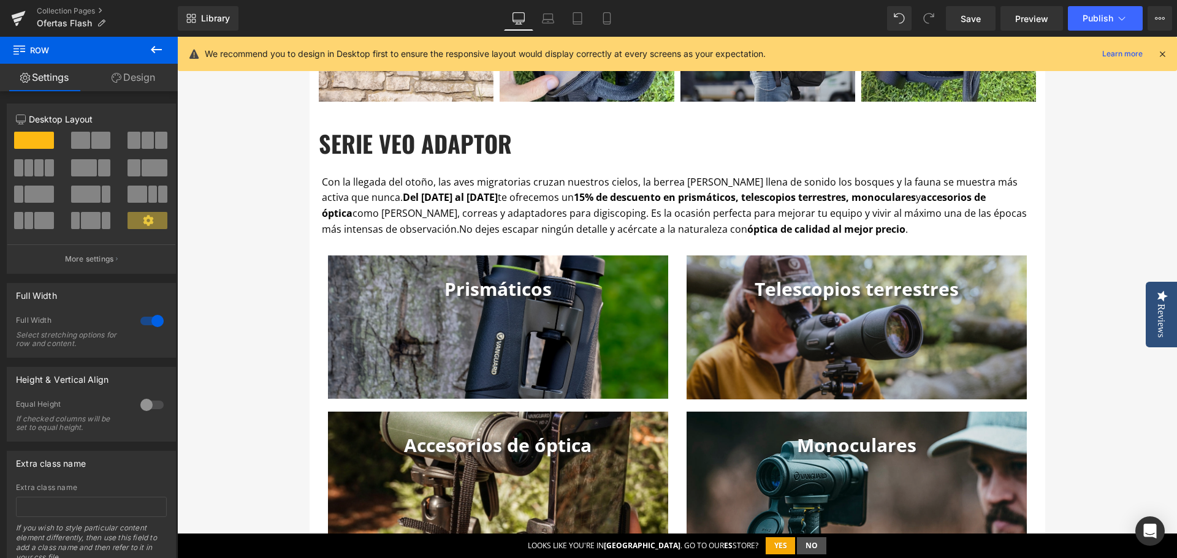
scroll to position [953, 0]
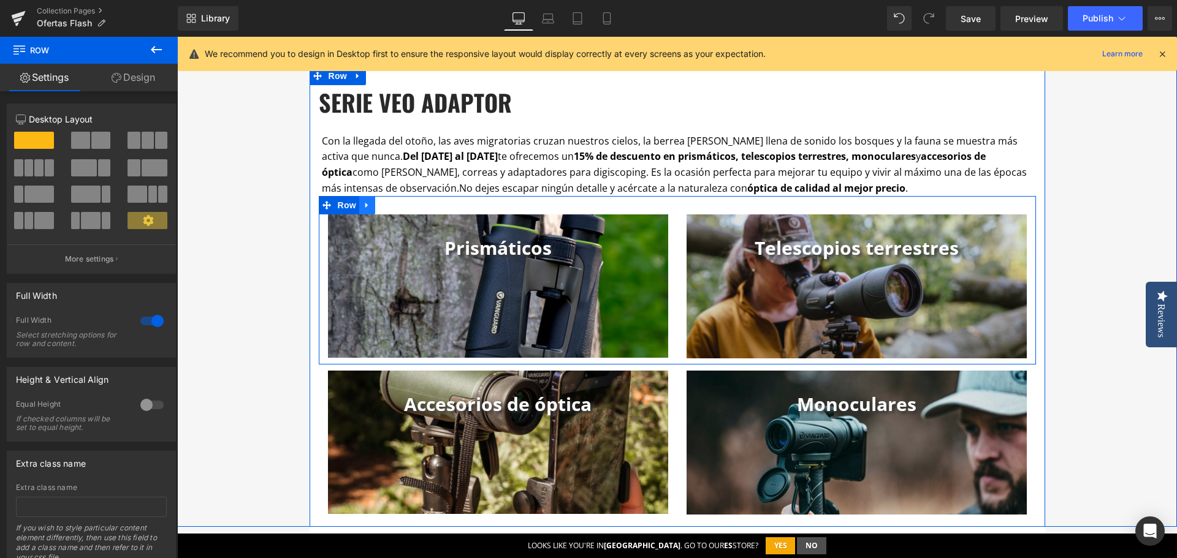
click at [365, 204] on icon at bounding box center [366, 206] width 2 height 6
click at [395, 208] on icon at bounding box center [399, 205] width 9 height 9
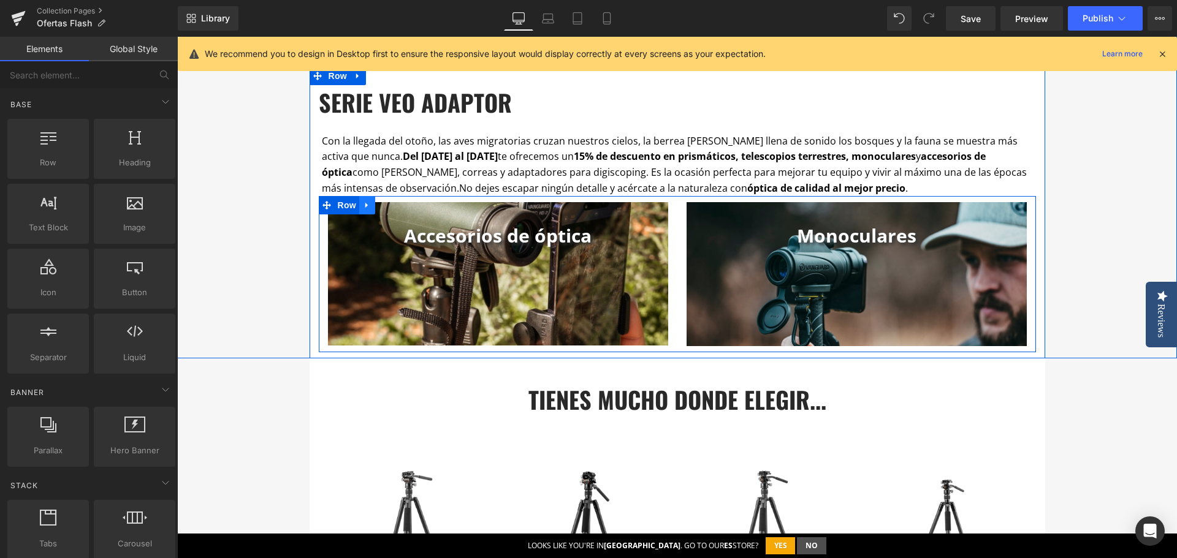
click at [363, 209] on icon at bounding box center [367, 205] width 9 height 9
click at [395, 205] on icon at bounding box center [399, 205] width 9 height 9
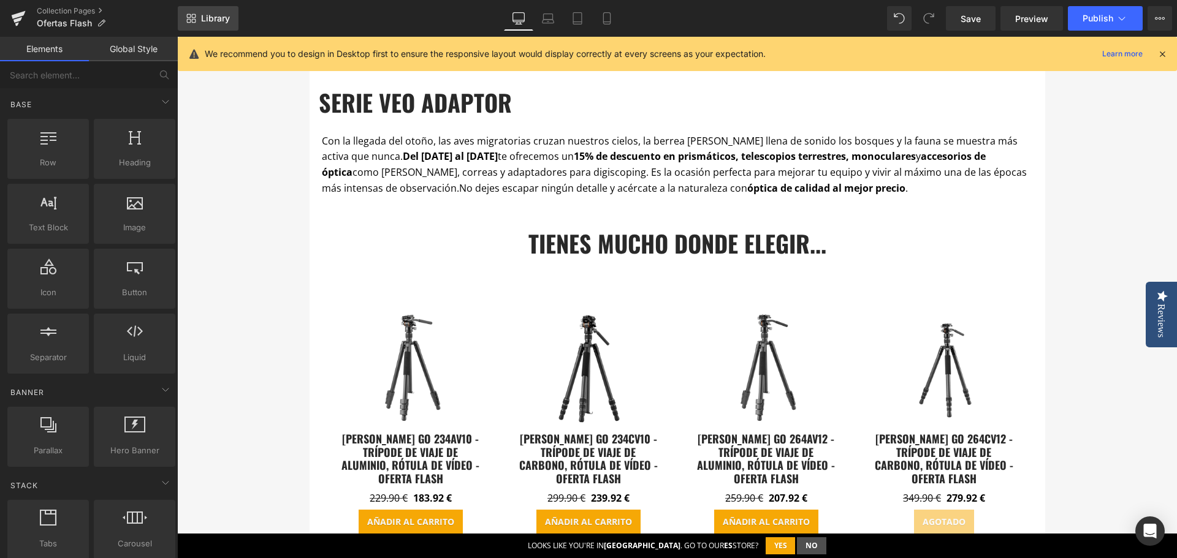
click at [208, 18] on span "Library" at bounding box center [215, 18] width 29 height 11
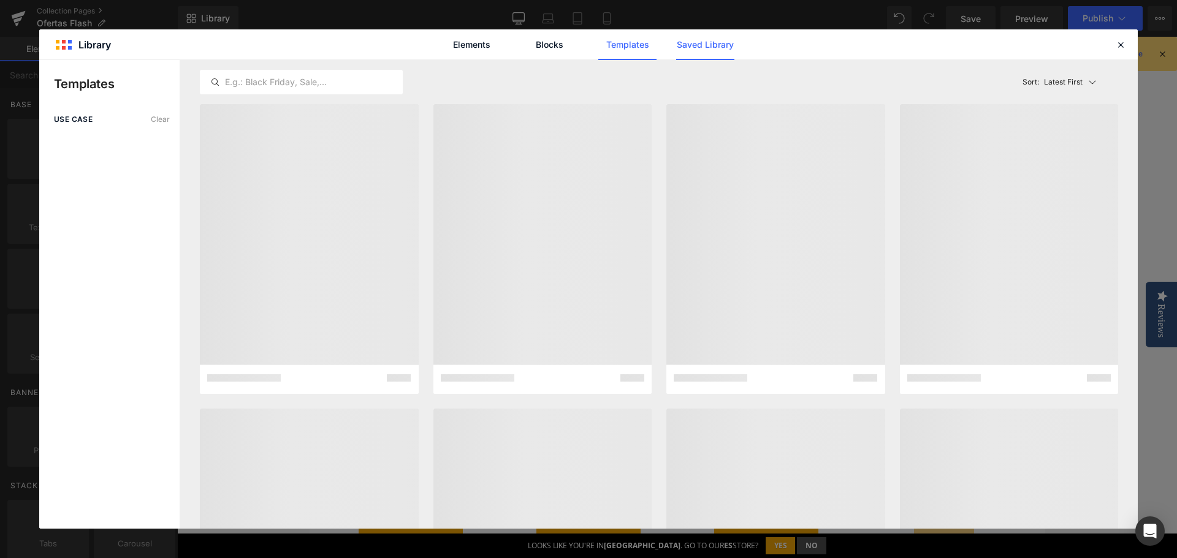
click at [705, 49] on link "Saved Library" at bounding box center [705, 44] width 58 height 31
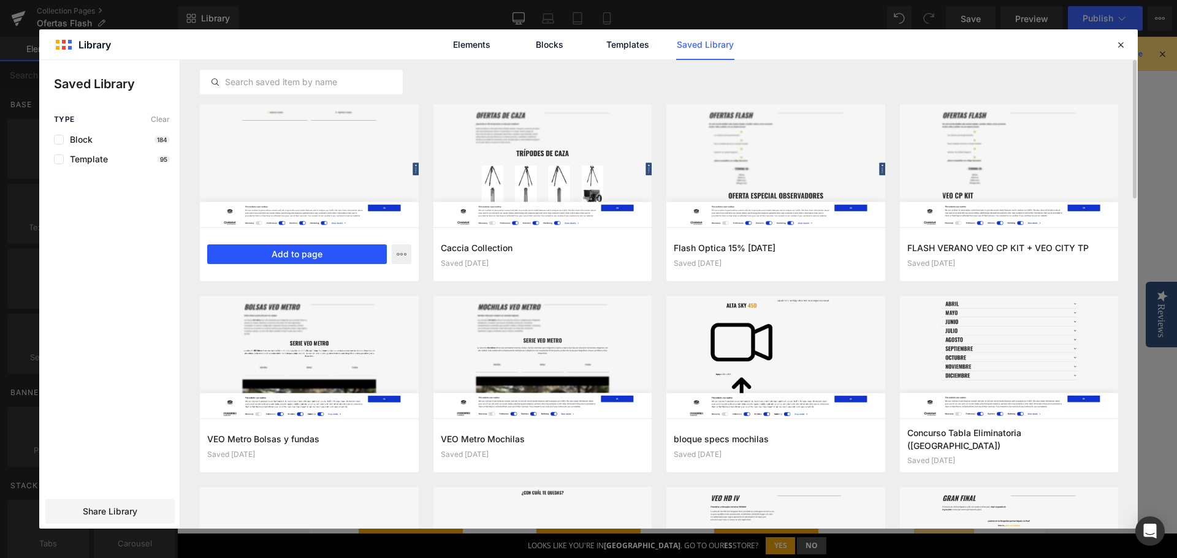
click at [341, 259] on button "Add to page" at bounding box center [297, 254] width 180 height 20
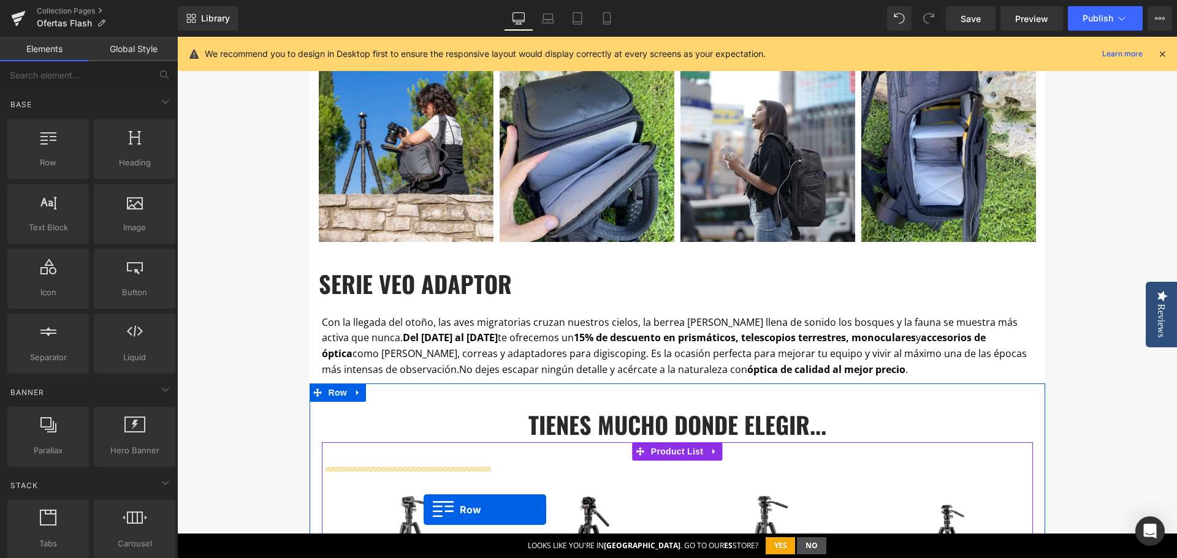
scroll to position [809, 0]
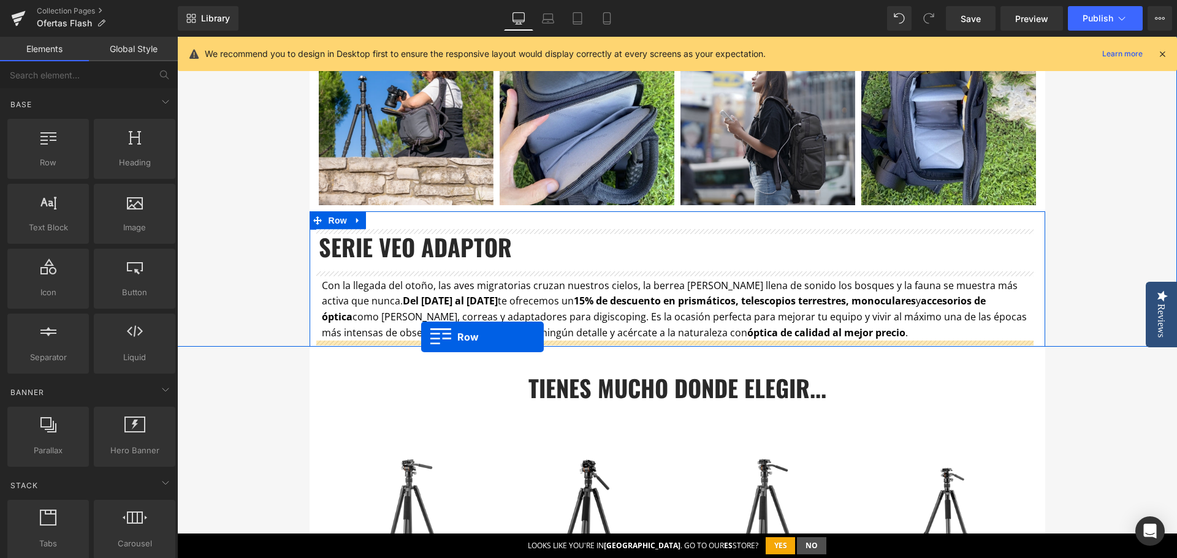
drag, startPoint x: 314, startPoint y: 114, endPoint x: 421, endPoint y: 337, distance: 247.2
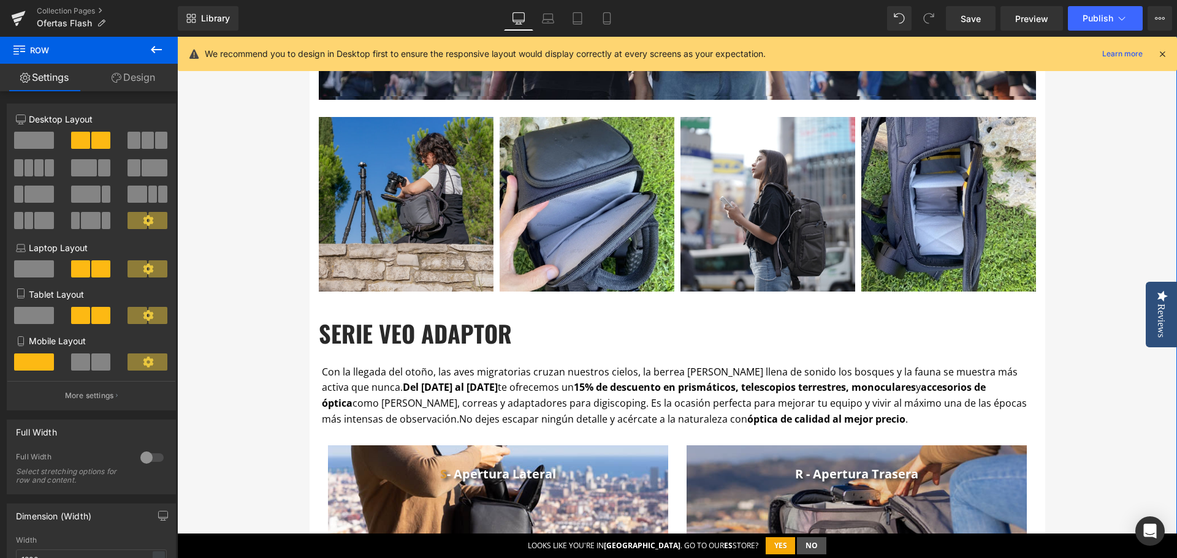
scroll to position [748, 0]
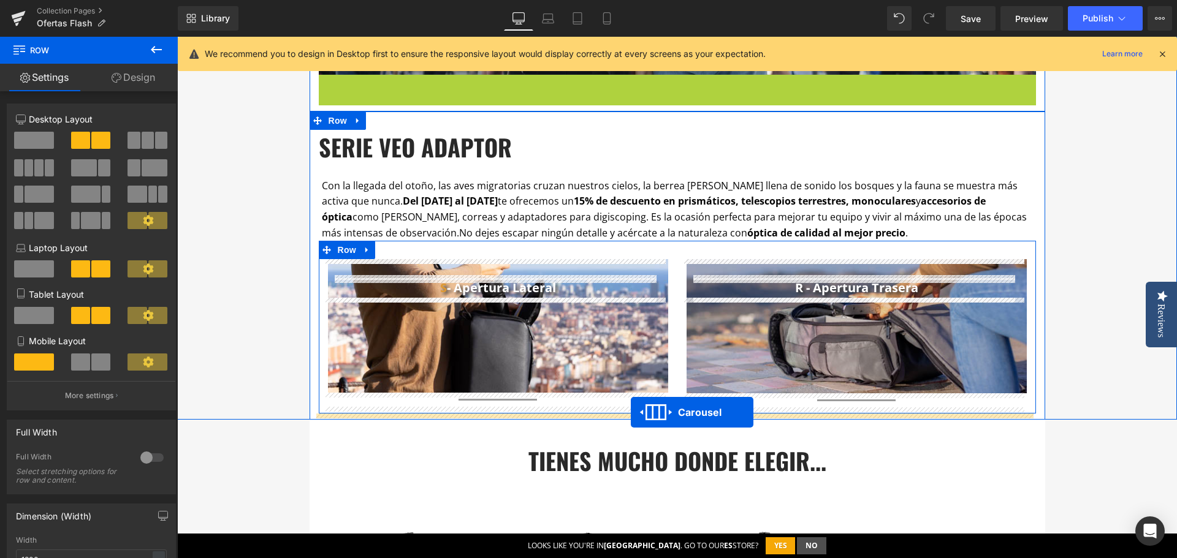
drag, startPoint x: 645, startPoint y: 86, endPoint x: 631, endPoint y: 412, distance: 326.9
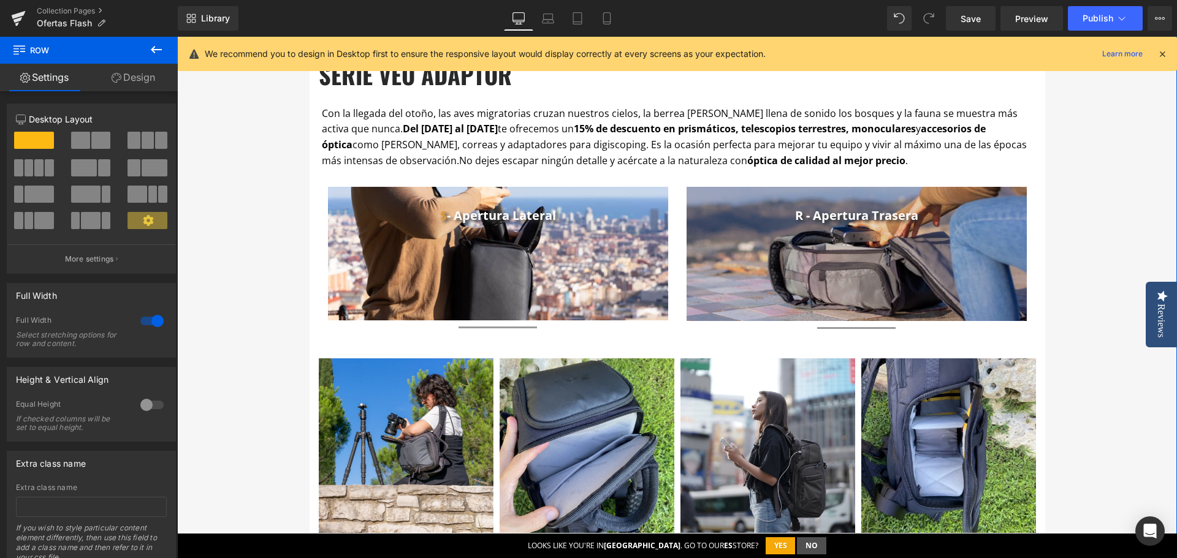
scroll to position [686, 0]
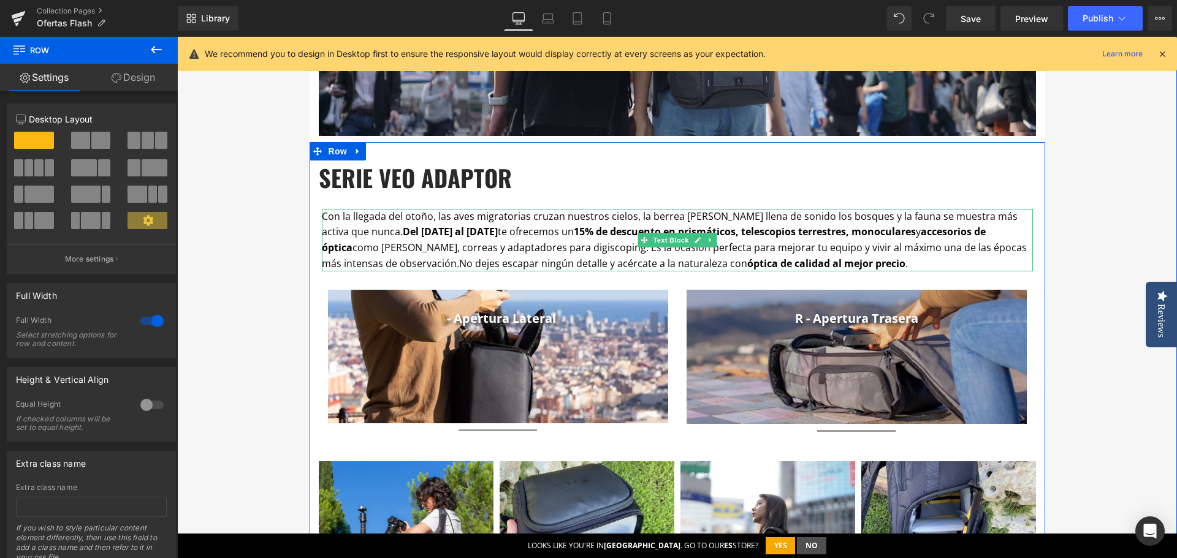
click at [520, 250] on span "y accesorios de óptica como arneses, correas y adaptadores para digiscoping. Es…" at bounding box center [674, 247] width 705 height 45
click at [520, 248] on span "y accesorios de óptica como arneses, correas y adaptadores para digiscoping. Es…" at bounding box center [674, 247] width 705 height 45
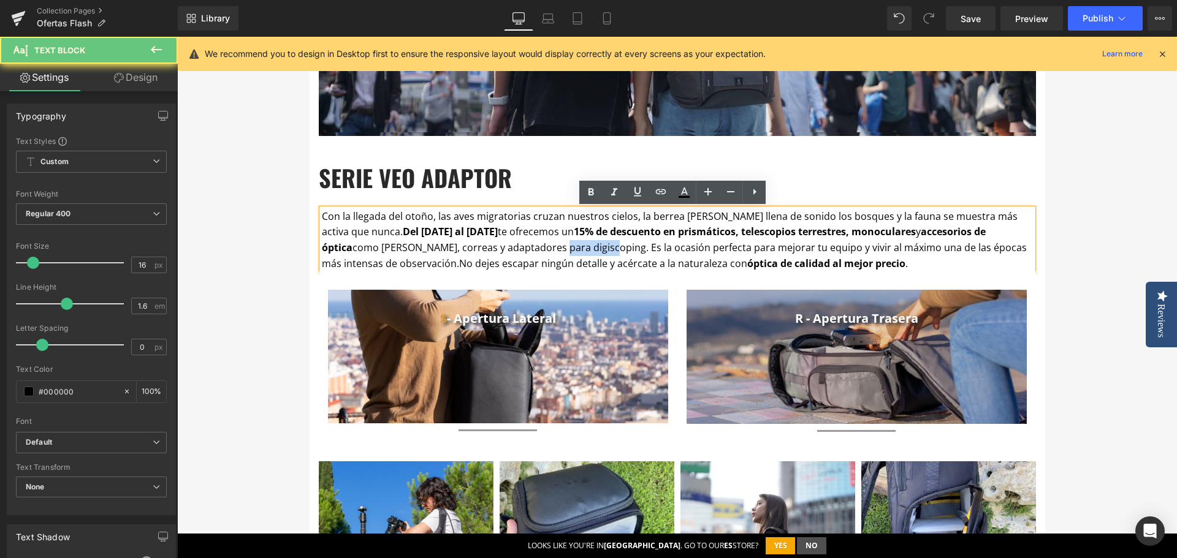
click at [520, 248] on span "y accesorios de óptica como arneses, correas y adaptadores para digiscoping. Es…" at bounding box center [674, 247] width 705 height 45
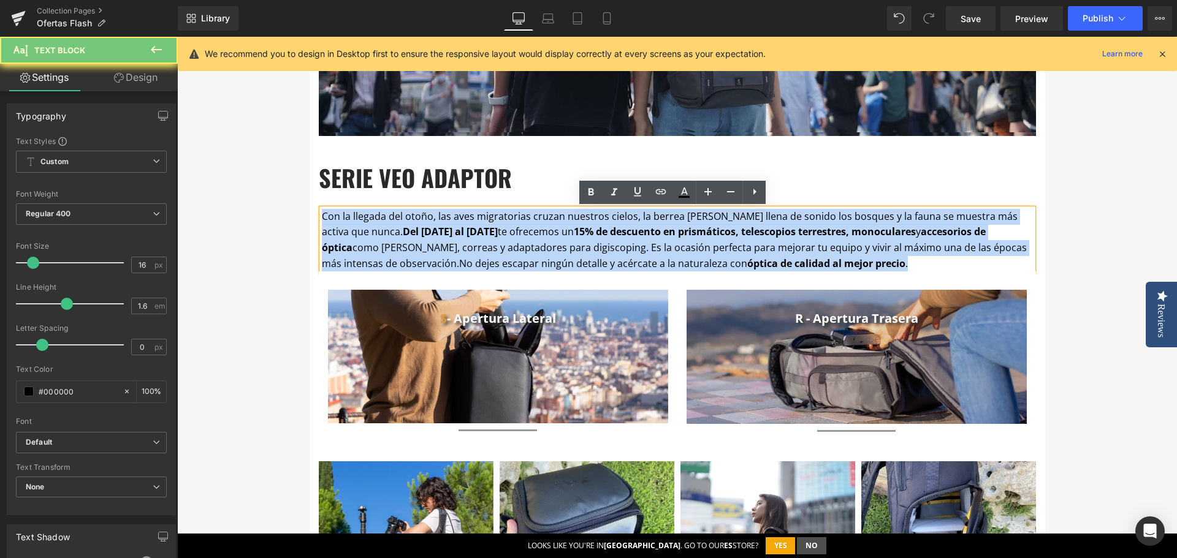
click at [520, 248] on span "y accesorios de óptica como arneses, correas y adaptadores para digiscoping. Es…" at bounding box center [674, 247] width 705 height 45
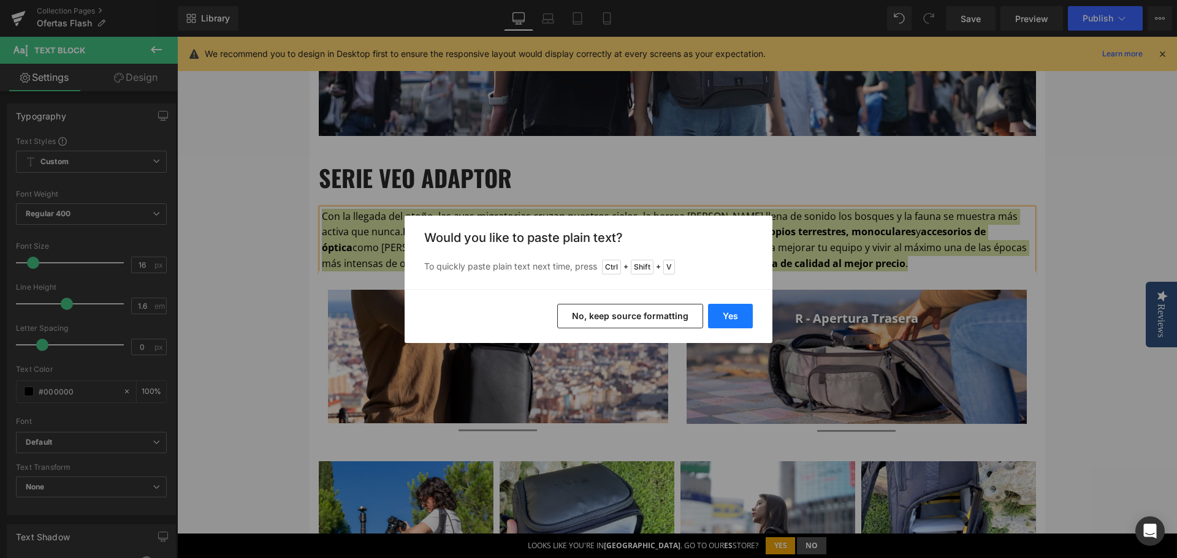
click at [743, 315] on button "Yes" at bounding box center [730, 316] width 45 height 25
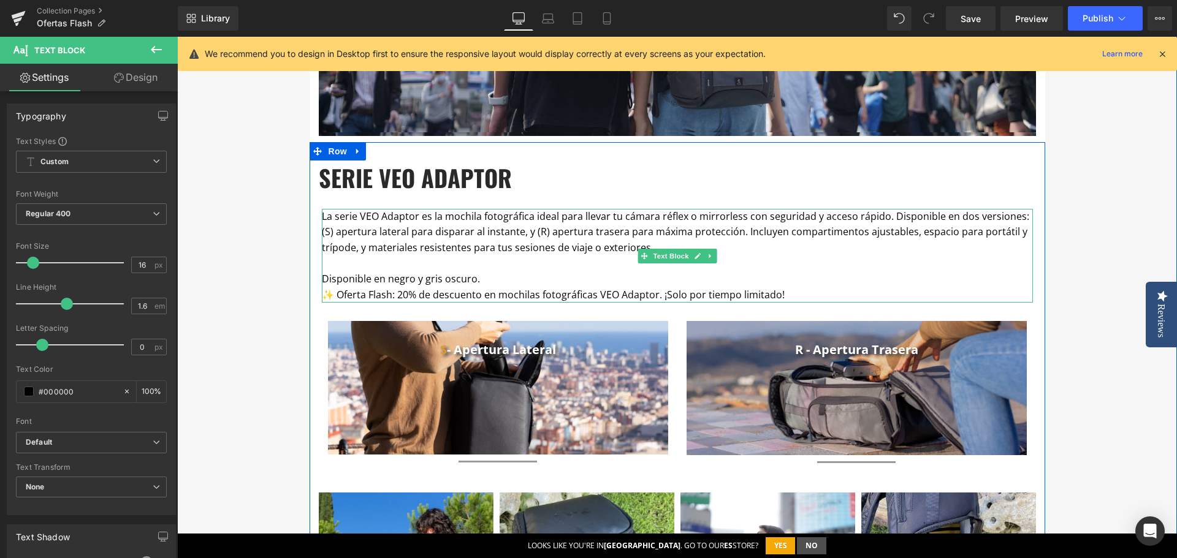
click at [516, 278] on p "Disponible en negro y gris oscuro." at bounding box center [677, 279] width 711 height 16
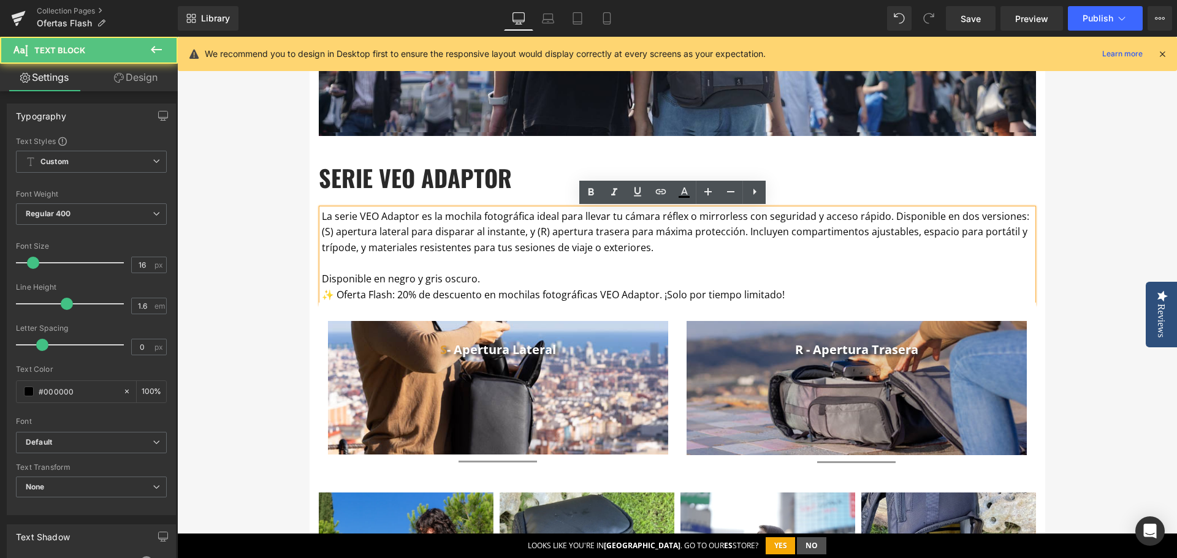
click at [751, 243] on p "La serie VEO Adaptor es la mochila fotográfica ideal para llevar tu cámara réfl…" at bounding box center [677, 232] width 711 height 47
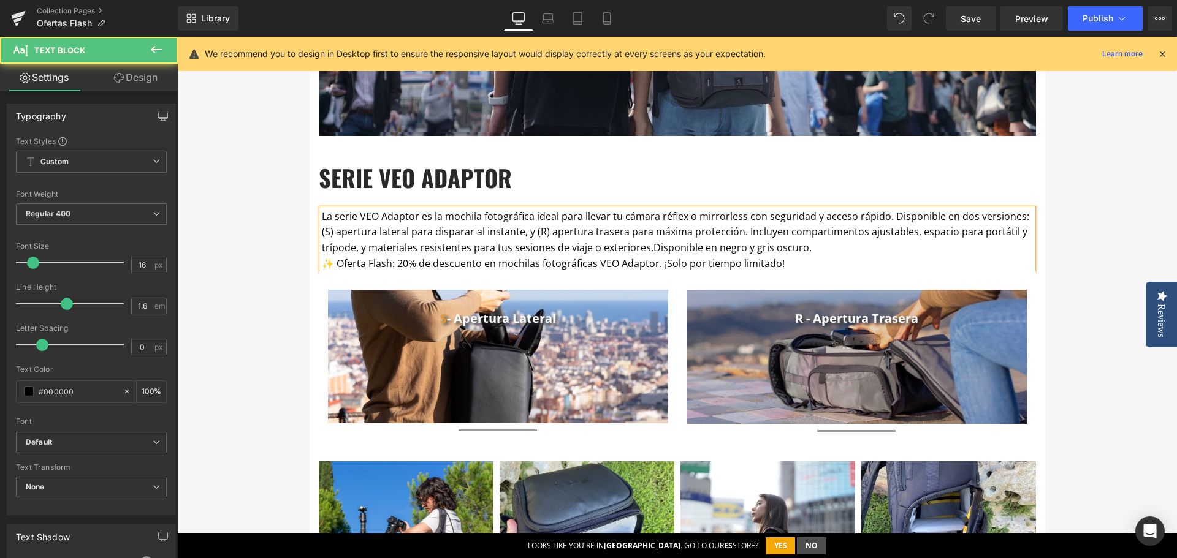
click at [813, 248] on p "La serie VEO Adaptor es la mochila fotográfica ideal para llevar tu cámara réfl…" at bounding box center [677, 232] width 711 height 47
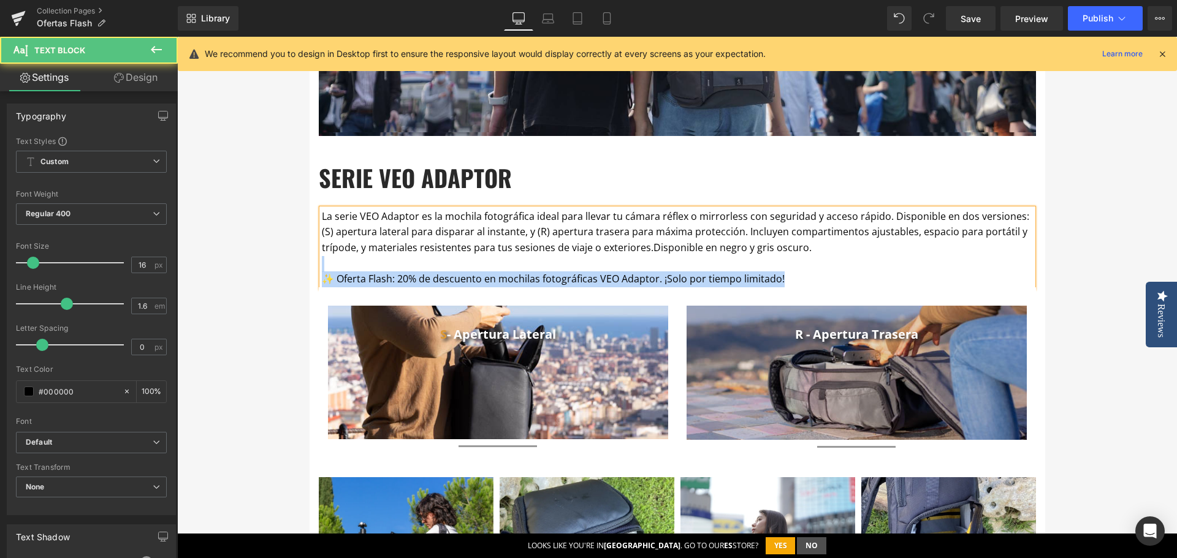
drag, startPoint x: 798, startPoint y: 275, endPoint x: 319, endPoint y: 270, distance: 478.6
click at [322, 270] on div "La serie VEO Adaptor es la mochila fotográfica ideal para llevar tu cámara réfl…" at bounding box center [677, 248] width 711 height 78
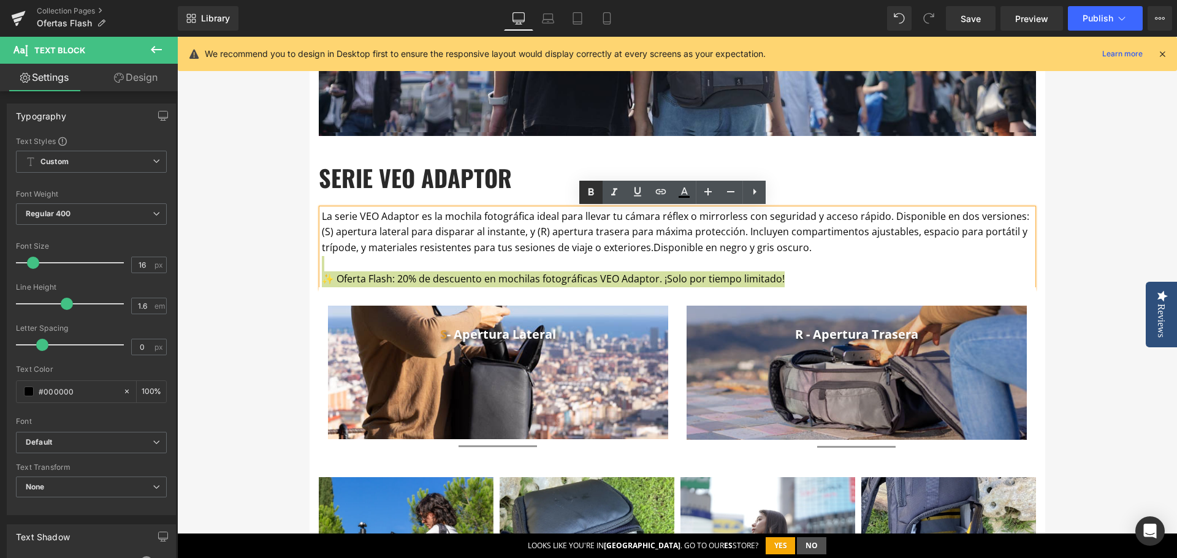
click at [589, 192] on icon at bounding box center [591, 191] width 6 height 7
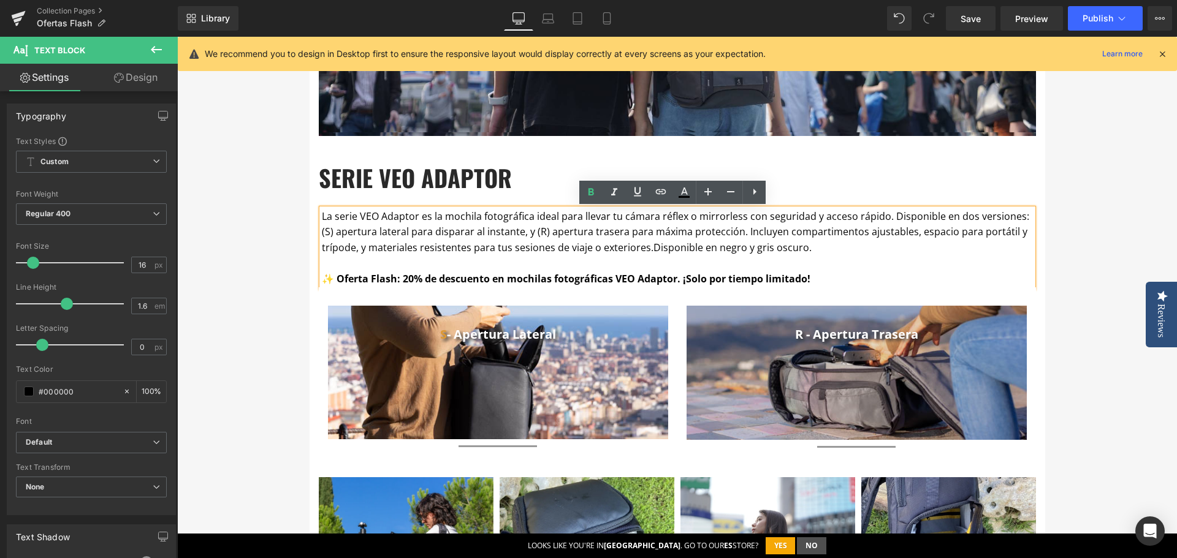
click at [186, 282] on div "OFERTAS FLASH Heading Por esta sección desfilan cada semana trípodes, mochilas,…" at bounding box center [676, 53] width 999 height 1209
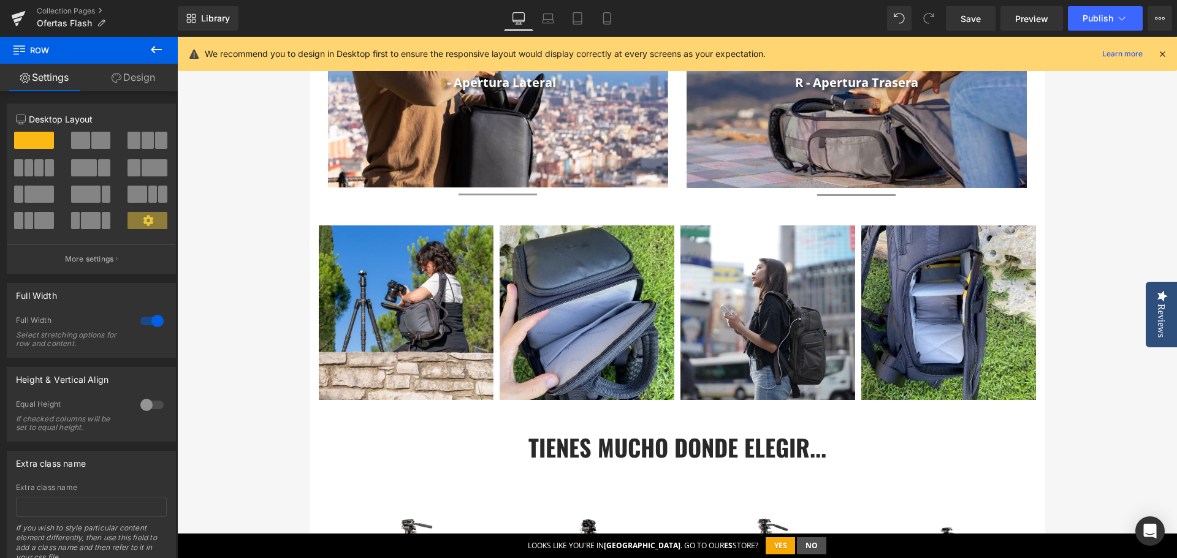
scroll to position [1115, 0]
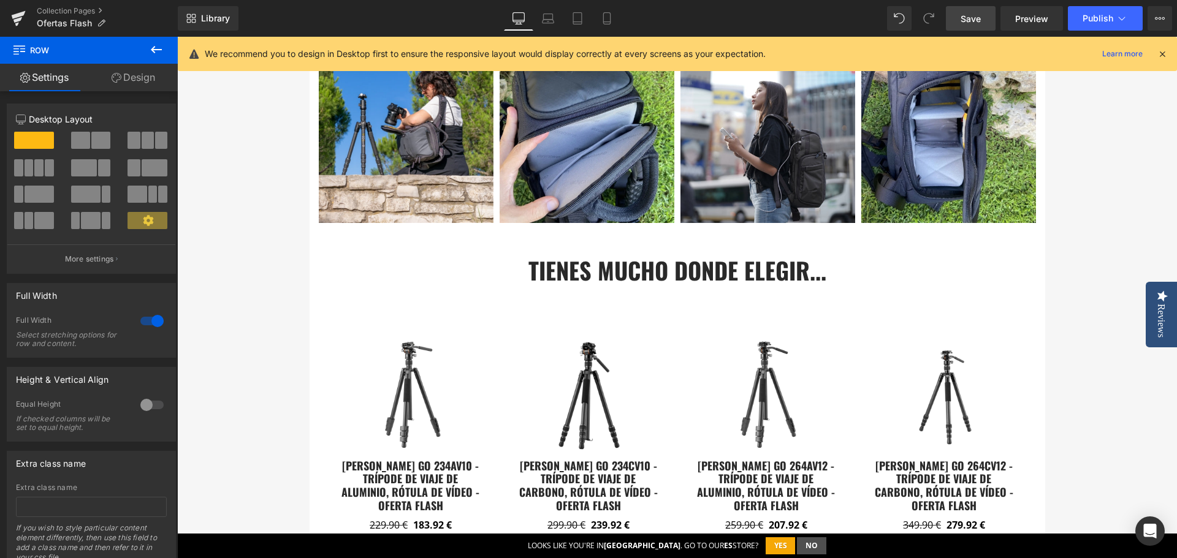
click at [963, 17] on span "Save" at bounding box center [970, 18] width 20 height 13
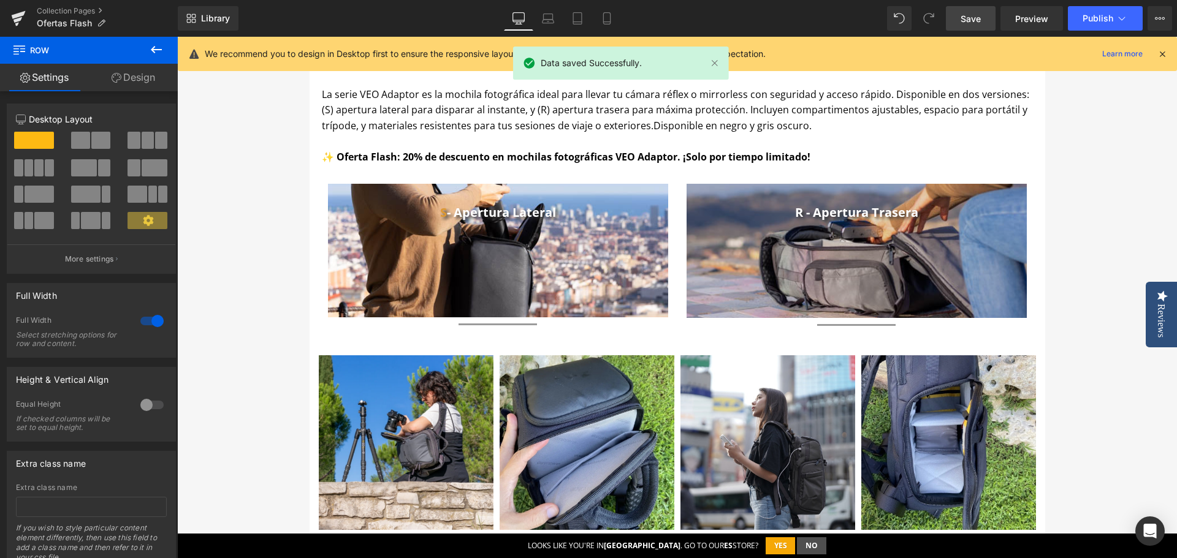
scroll to position [686, 0]
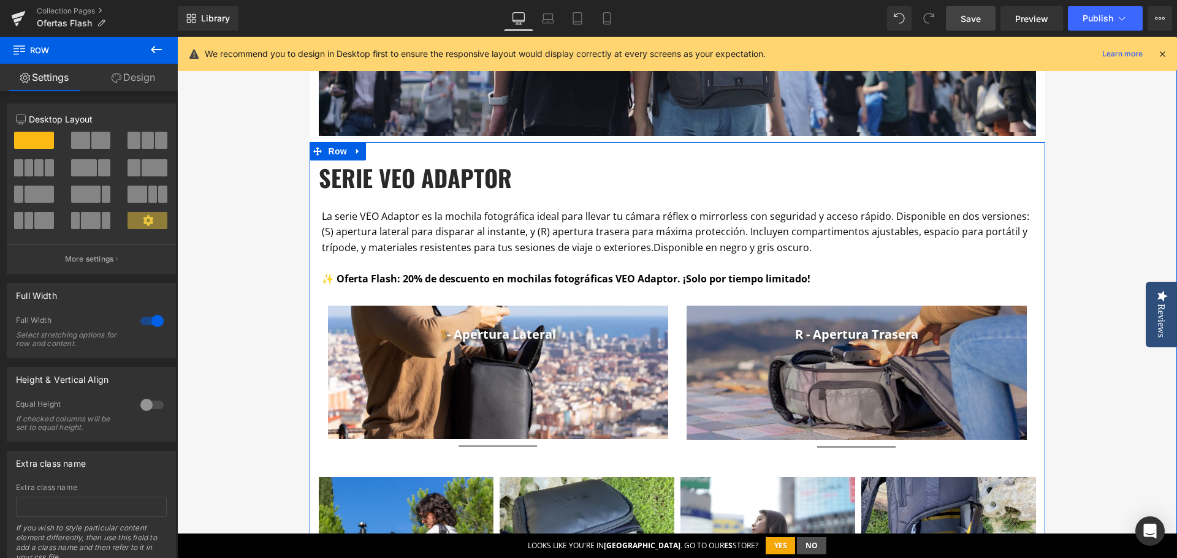
click at [998, 211] on div "La serie VEO Adaptor es la mochila fotográfica ideal para llevar tu cámara réfl…" at bounding box center [677, 248] width 711 height 78
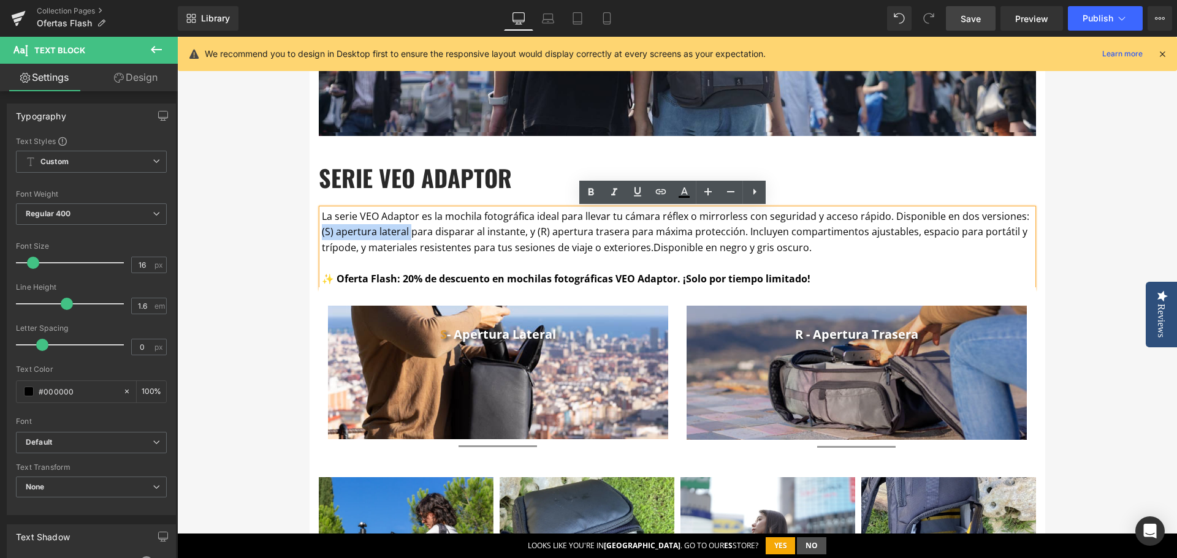
drag, startPoint x: 1015, startPoint y: 219, endPoint x: 390, endPoint y: 233, distance: 625.8
click at [390, 233] on p "La serie VEO Adaptor es la mochila fotográfica ideal para llevar tu cámara réfl…" at bounding box center [677, 232] width 711 height 47
click at [591, 197] on icon at bounding box center [590, 192] width 15 height 15
click at [471, 251] on p "La serie VEO Adaptor es la mochila fotográfica ideal para llevar tu cámara réfl…" at bounding box center [677, 232] width 711 height 47
drag, startPoint x: 646, startPoint y: 248, endPoint x: 884, endPoint y: 221, distance: 239.3
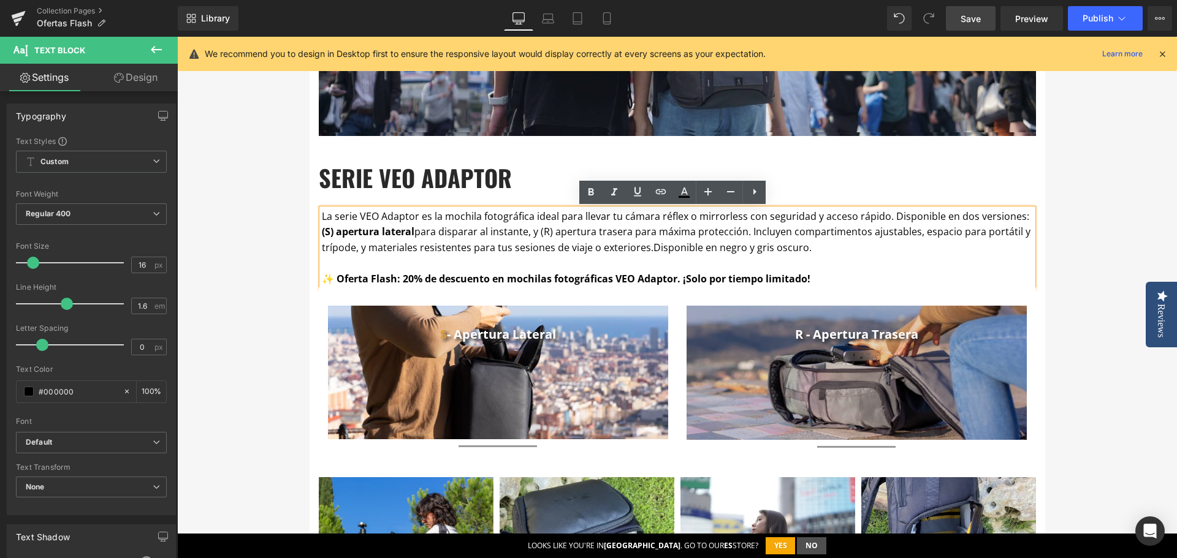
click at [884, 221] on p "La serie VEO Adaptor es la mochila fotográfica ideal para llevar tu cámara réfl…" at bounding box center [677, 232] width 711 height 47
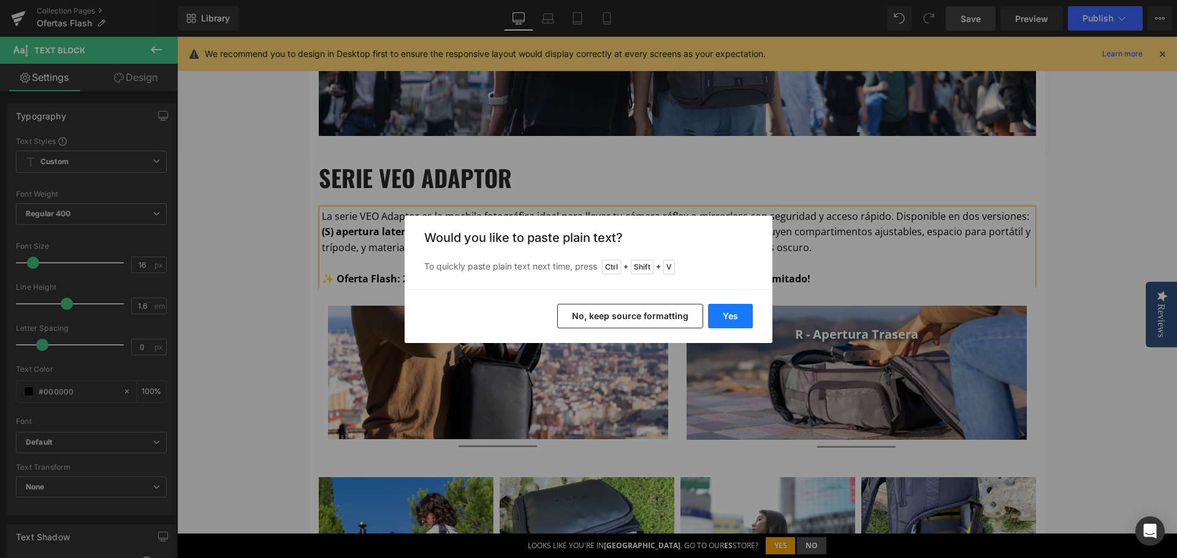
click at [722, 312] on button "Yes" at bounding box center [730, 316] width 45 height 25
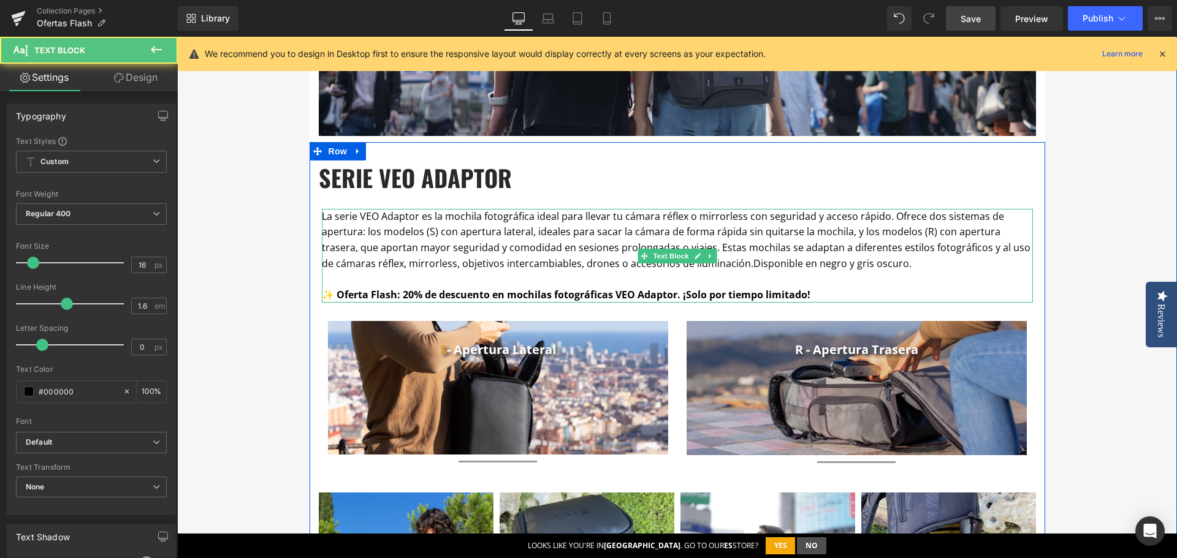
drag, startPoint x: 951, startPoint y: 263, endPoint x: 936, endPoint y: 267, distance: 15.8
click at [949, 263] on p "La serie VEO Adaptor es la mochila fotográfica ideal para llevar tu cámara réfl…" at bounding box center [677, 240] width 711 height 63
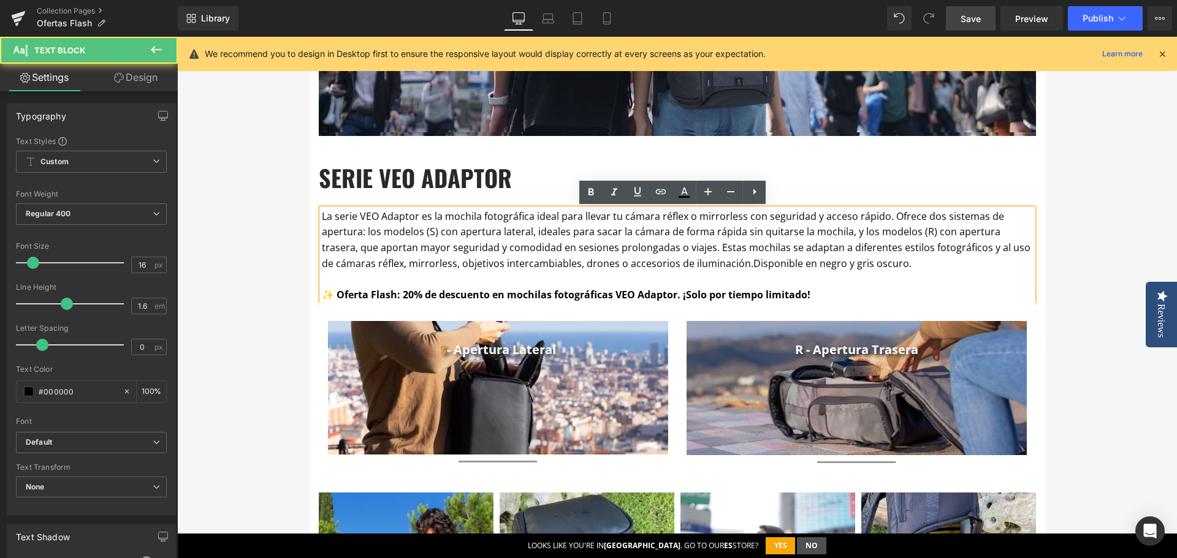
click at [753, 264] on span "Disponible en negro y gris oscuro." at bounding box center [832, 263] width 158 height 13
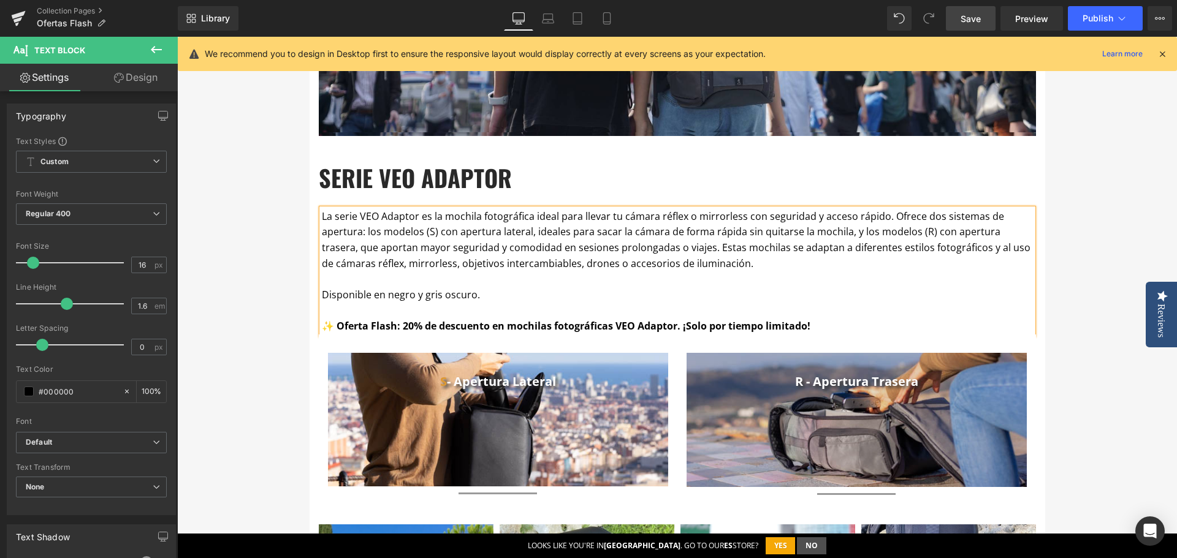
click at [1059, 223] on div "OFERTAS FLASH Heading Por esta sección desfilan cada semana trípodes, mochilas,…" at bounding box center [676, 77] width 999 height 1256
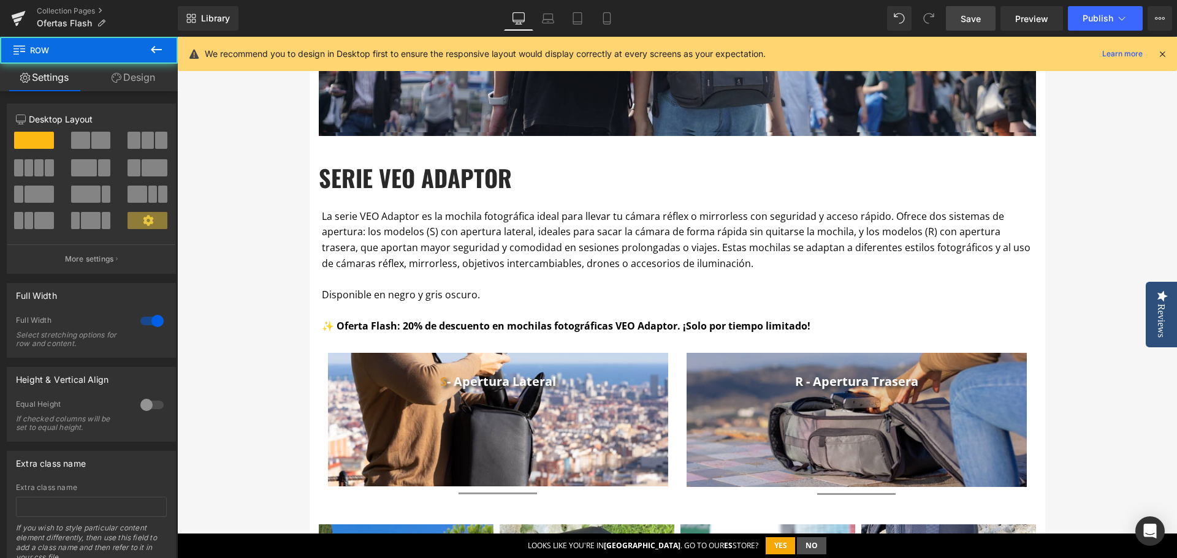
click at [977, 10] on link "Save" at bounding box center [970, 18] width 50 height 25
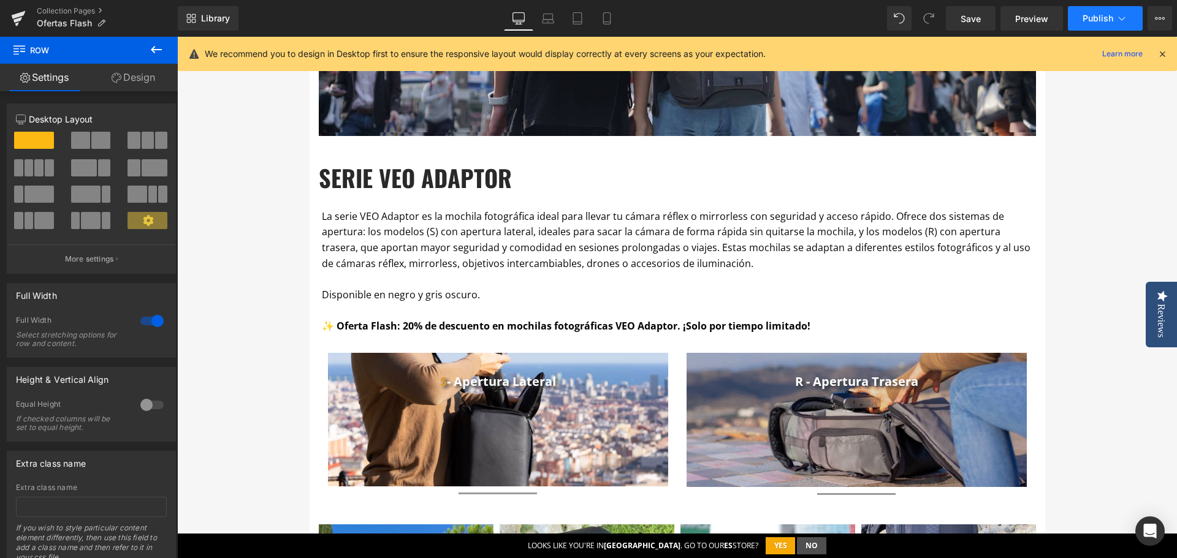
click at [1118, 21] on icon at bounding box center [1121, 18] width 12 height 12
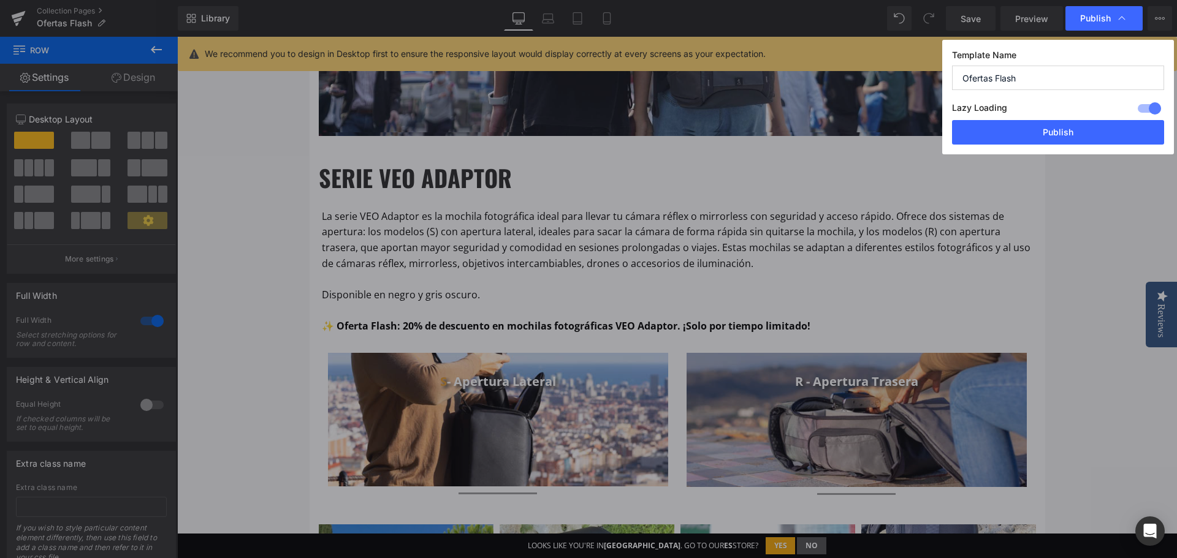
click at [1118, 21] on icon at bounding box center [1121, 18] width 12 height 12
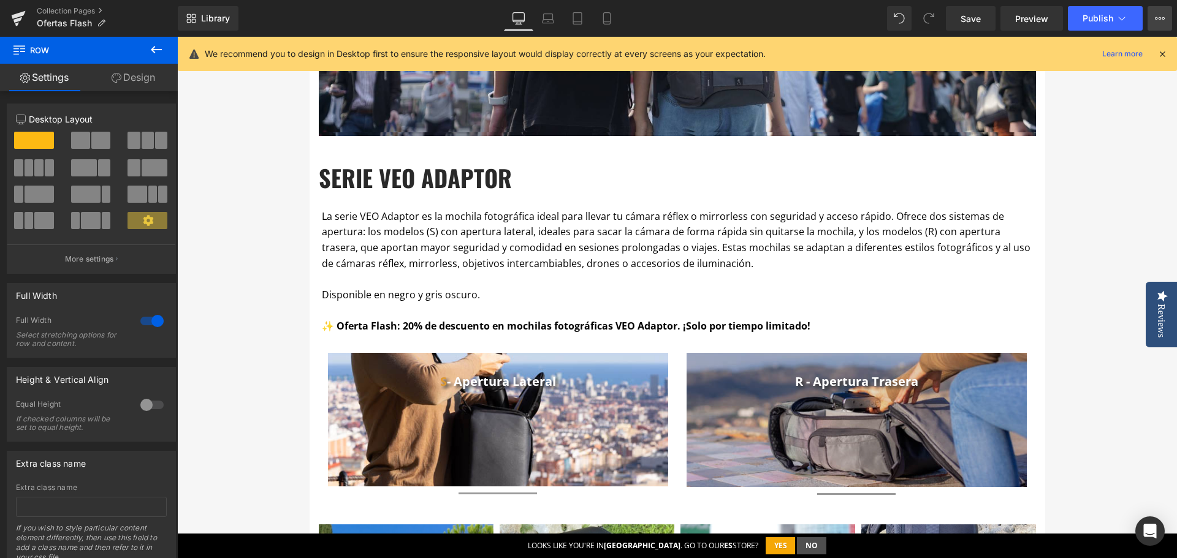
click at [1153, 18] on button "View Live Page View with current Template Save Template to Library Schedule Pub…" at bounding box center [1159, 18] width 25 height 25
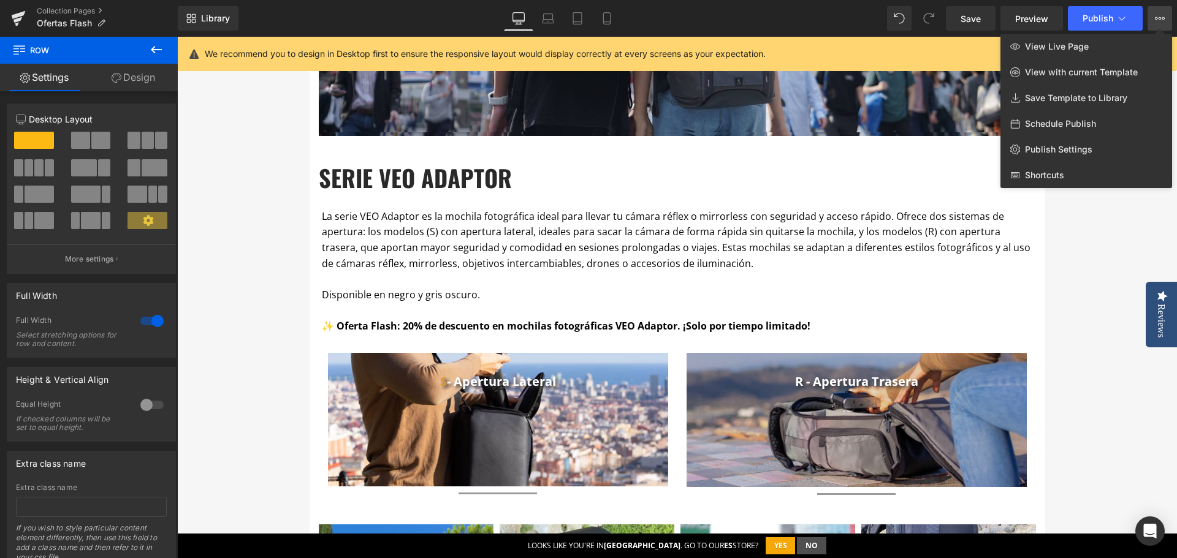
click at [1059, 123] on span "Schedule Publish" at bounding box center [1060, 123] width 71 height 11
select select
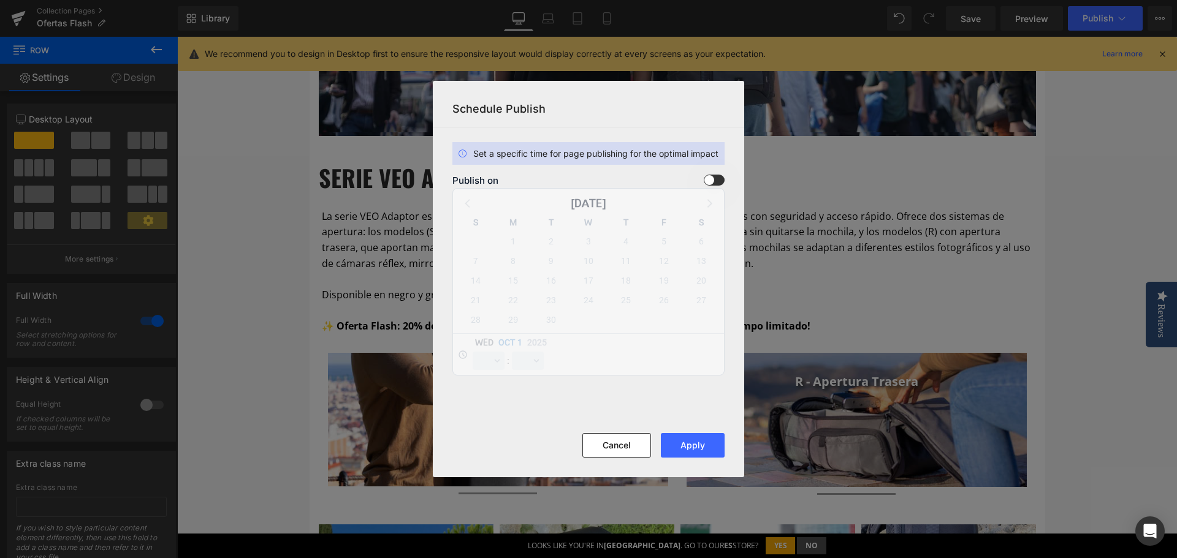
click at [713, 179] on span at bounding box center [713, 180] width 21 height 11
click at [0, 0] on input "checkbox" at bounding box center [0, 0] width 0 height 0
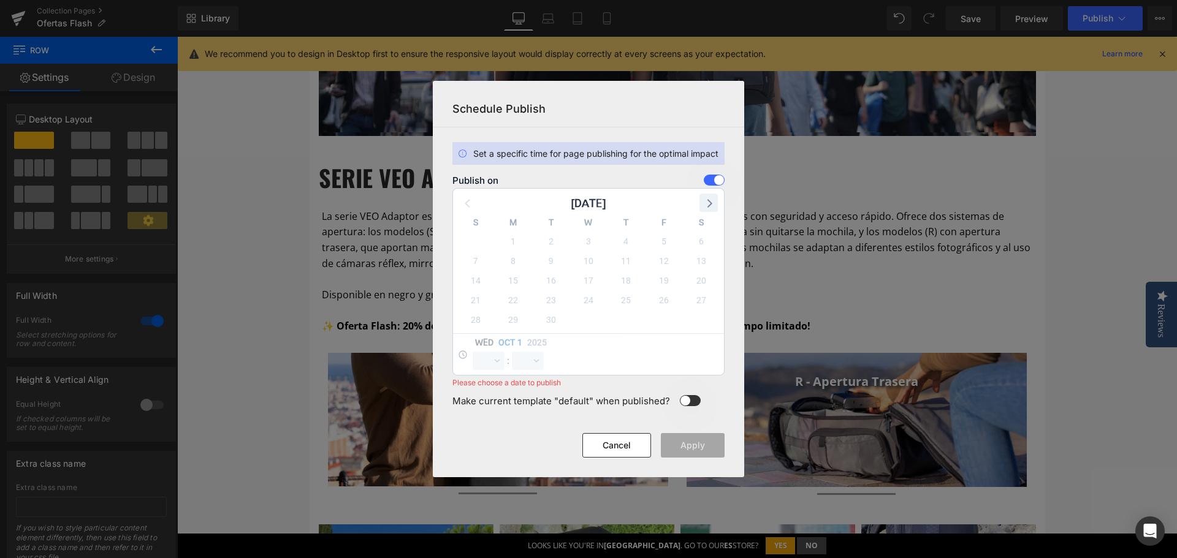
click at [707, 204] on icon at bounding box center [708, 203] width 16 height 16
click at [588, 239] on span "1" at bounding box center [588, 241] width 17 height 17
select select "9"
select select "1"
click at [495, 363] on select "00 01 02 03 04 05 06 07 08 09 10 11 12 13 14 15 16 17 18 19 20 21 22 23" at bounding box center [488, 361] width 32 height 18
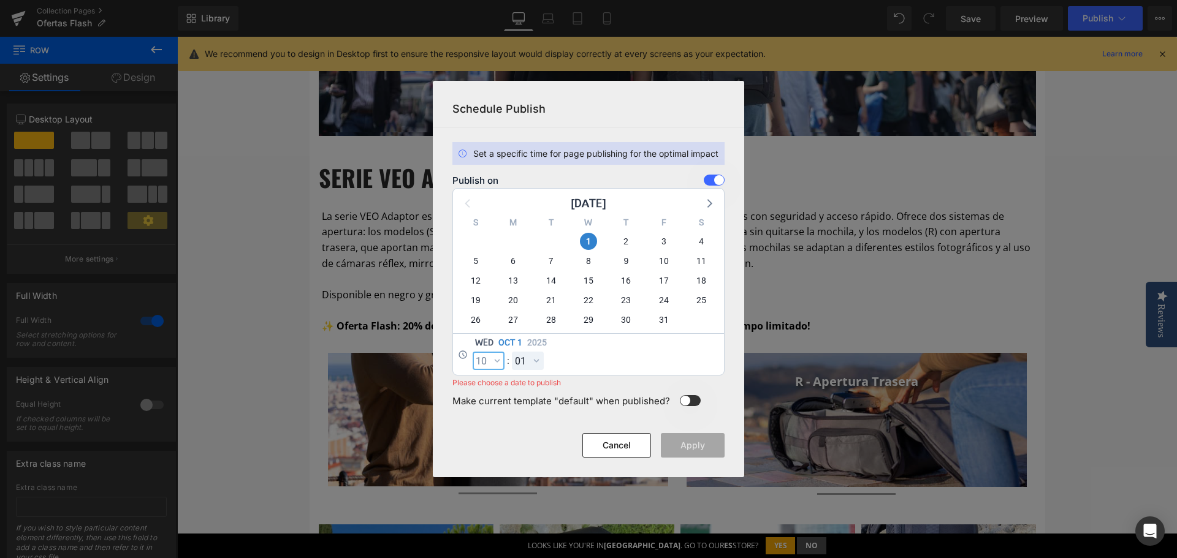
click at [472, 352] on select "00 01 02 03 04 05 06 07 08 09 10 11 12 13 14 15 16 17 18 19 20 21 22 23" at bounding box center [488, 361] width 32 height 18
select select "10"
click at [693, 446] on button "Apply" at bounding box center [693, 445] width 64 height 25
